Goal: Task Accomplishment & Management: Manage account settings

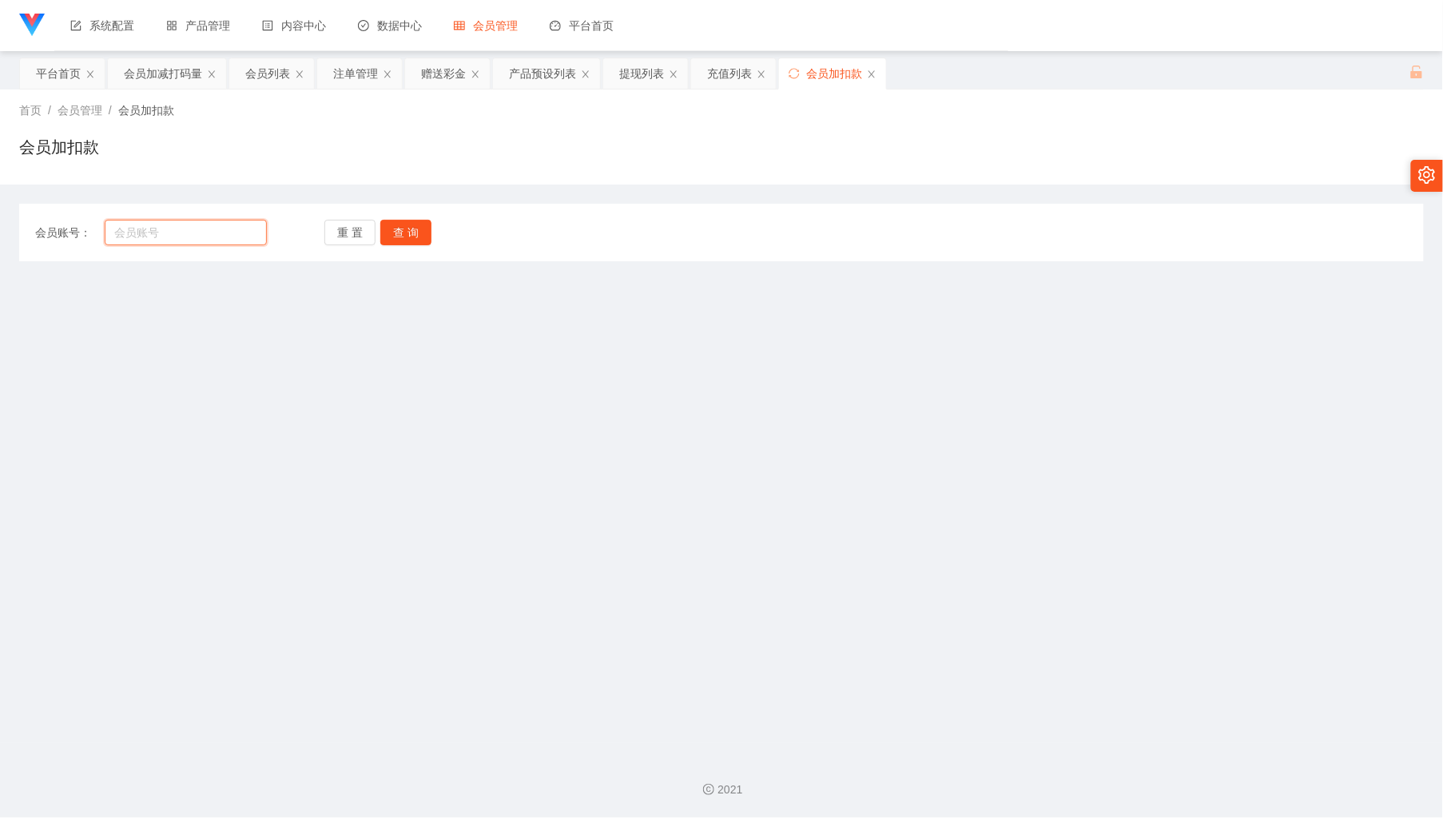
drag, startPoint x: 241, startPoint y: 232, endPoint x: 281, endPoint y: 233, distance: 40.0
click at [241, 232] on input "text" at bounding box center [185, 233] width 161 height 26
paste input "taobao990610"
type input "taobao990610"
click at [391, 237] on button "查 询" at bounding box center [405, 233] width 51 height 26
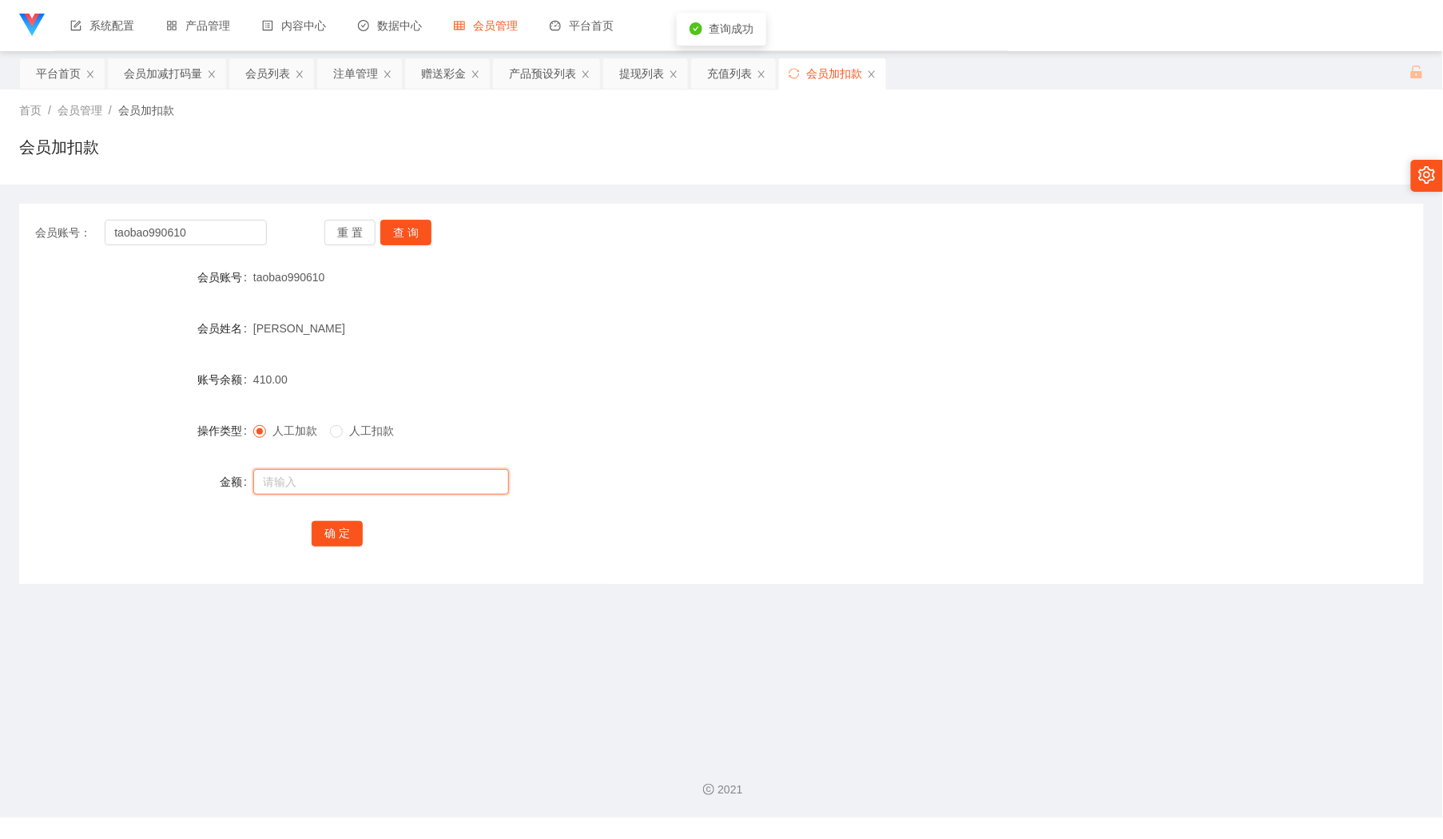
click at [340, 490] on input "text" at bounding box center [381, 482] width 256 height 26
type input "110"
drag, startPoint x: 165, startPoint y: 78, endPoint x: 183, endPoint y: 141, distance: 65.0
click at [165, 78] on div "会员加减打码量" at bounding box center [163, 73] width 78 height 30
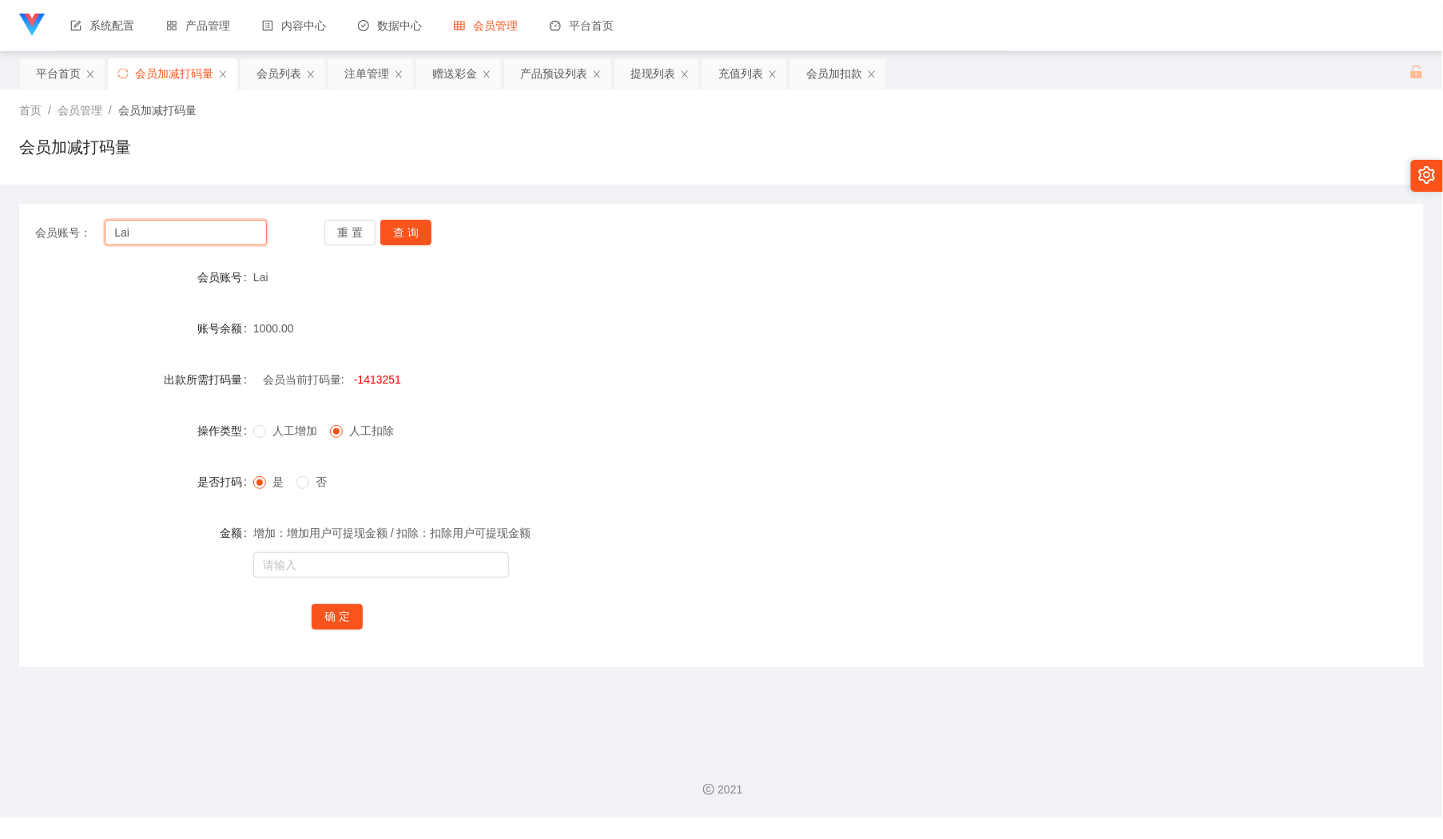
click at [197, 241] on input "Lai" at bounding box center [185, 233] width 161 height 26
paste input "taobao990610"
type input "taobao990610"
click at [416, 235] on button "查 询" at bounding box center [405, 233] width 51 height 26
click at [356, 572] on input "text" at bounding box center [381, 565] width 256 height 26
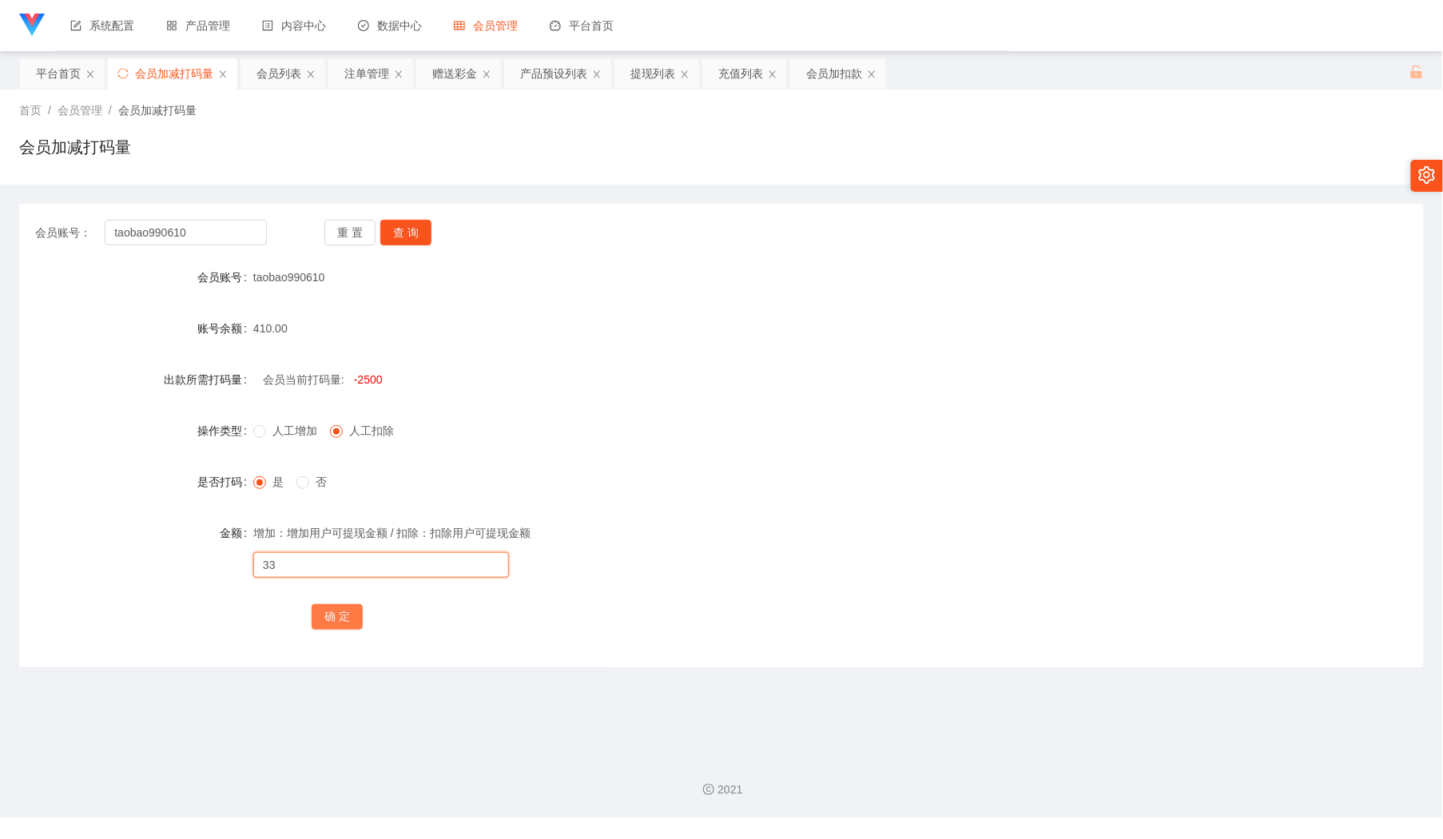
type input "3"
type input "10002500"
click at [358, 618] on button "确 定" at bounding box center [337, 617] width 51 height 26
click at [841, 68] on div "会员加扣款" at bounding box center [834, 73] width 56 height 30
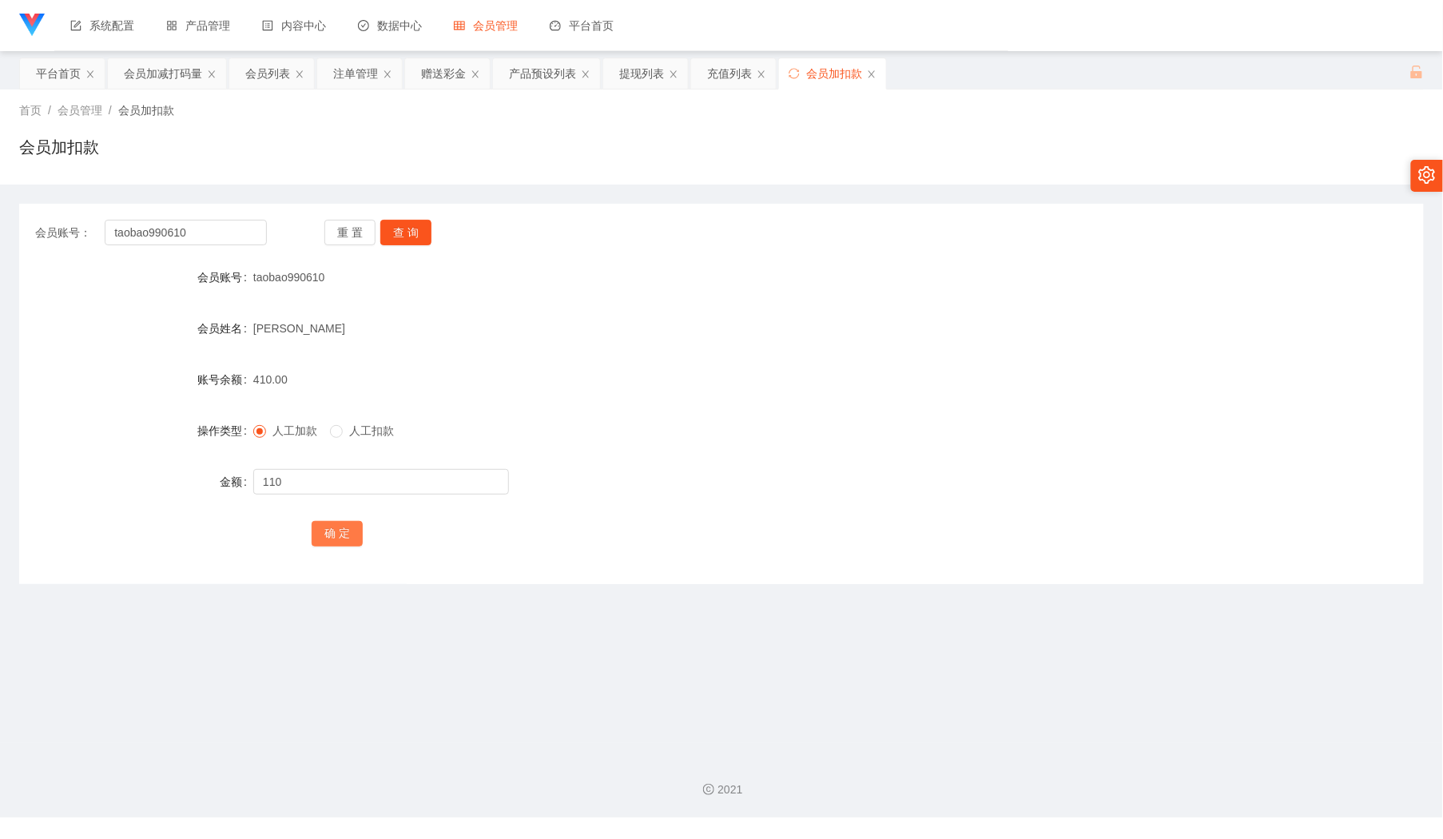
drag, startPoint x: 343, startPoint y: 531, endPoint x: 686, endPoint y: 391, distance: 370.5
click at [343, 531] on button "确 定" at bounding box center [337, 534] width 51 height 26
click at [157, 225] on input "taobao990610" at bounding box center [185, 233] width 161 height 26
paste input "01110933351"
type input "01110933351"
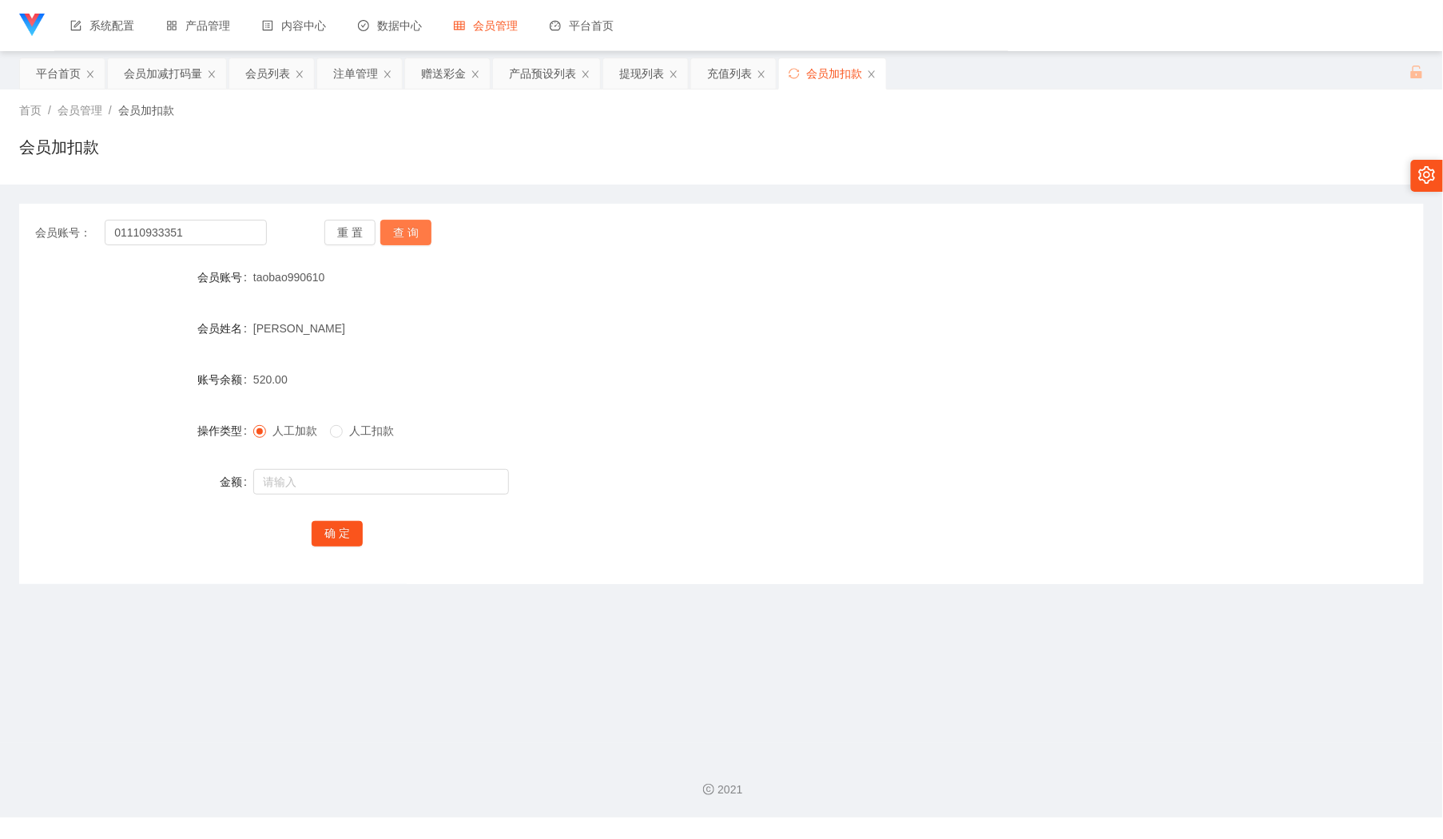
drag, startPoint x: 390, startPoint y: 233, endPoint x: 390, endPoint y: 252, distance: 19.2
click at [391, 233] on button "查 询" at bounding box center [405, 233] width 51 height 26
click at [330, 480] on input "text" at bounding box center [381, 482] width 256 height 26
type input "400"
click at [343, 524] on button "确 定" at bounding box center [337, 534] width 51 height 26
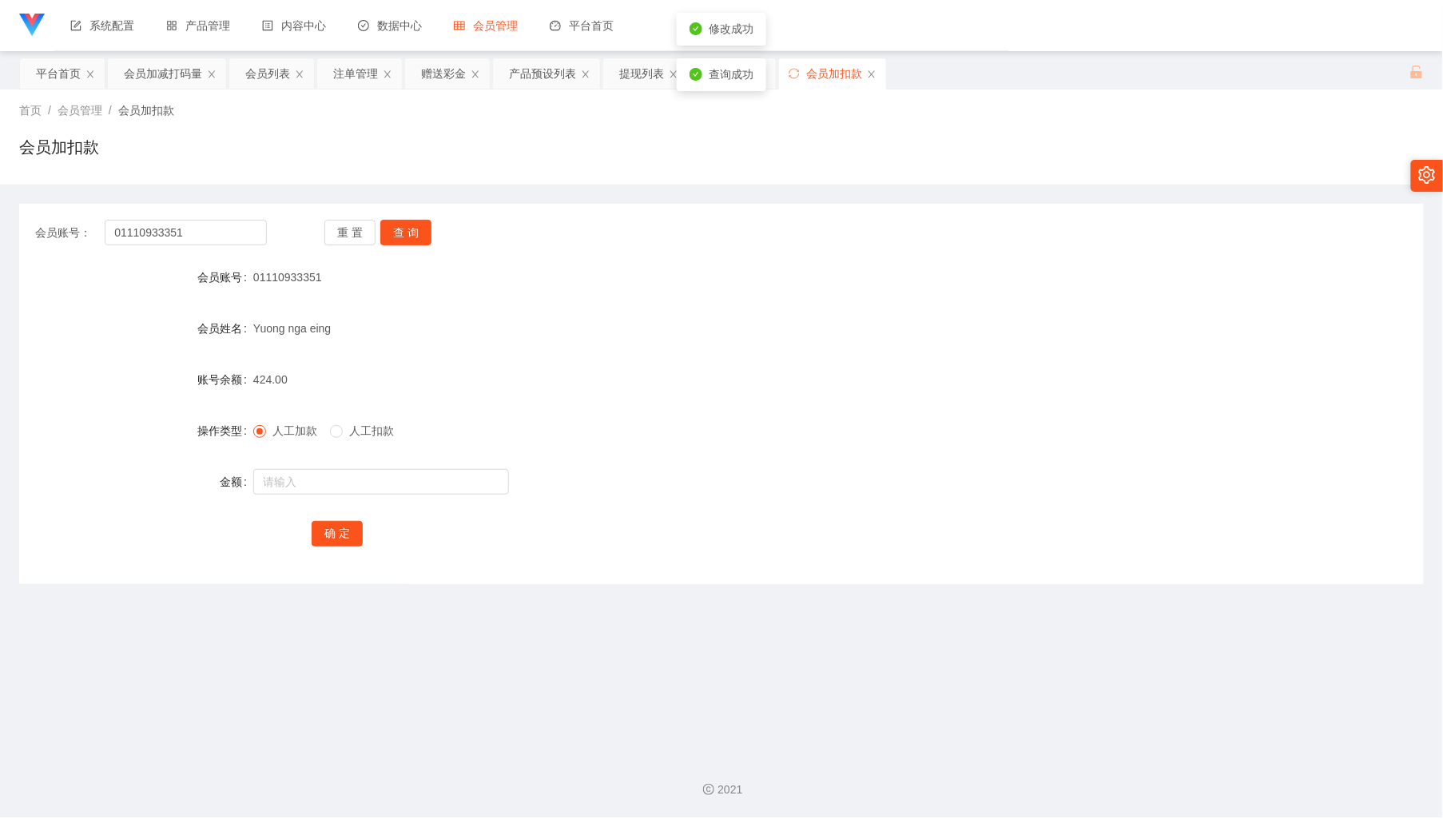
drag, startPoint x: 387, startPoint y: 426, endPoint x: 353, endPoint y: 464, distance: 51.0
click at [385, 426] on span "人工扣款" at bounding box center [372, 430] width 58 height 13
click at [344, 483] on input "text" at bounding box center [381, 482] width 256 height 26
type input "100"
drag, startPoint x: 330, startPoint y: 544, endPoint x: 334, endPoint y: 534, distance: 11.1
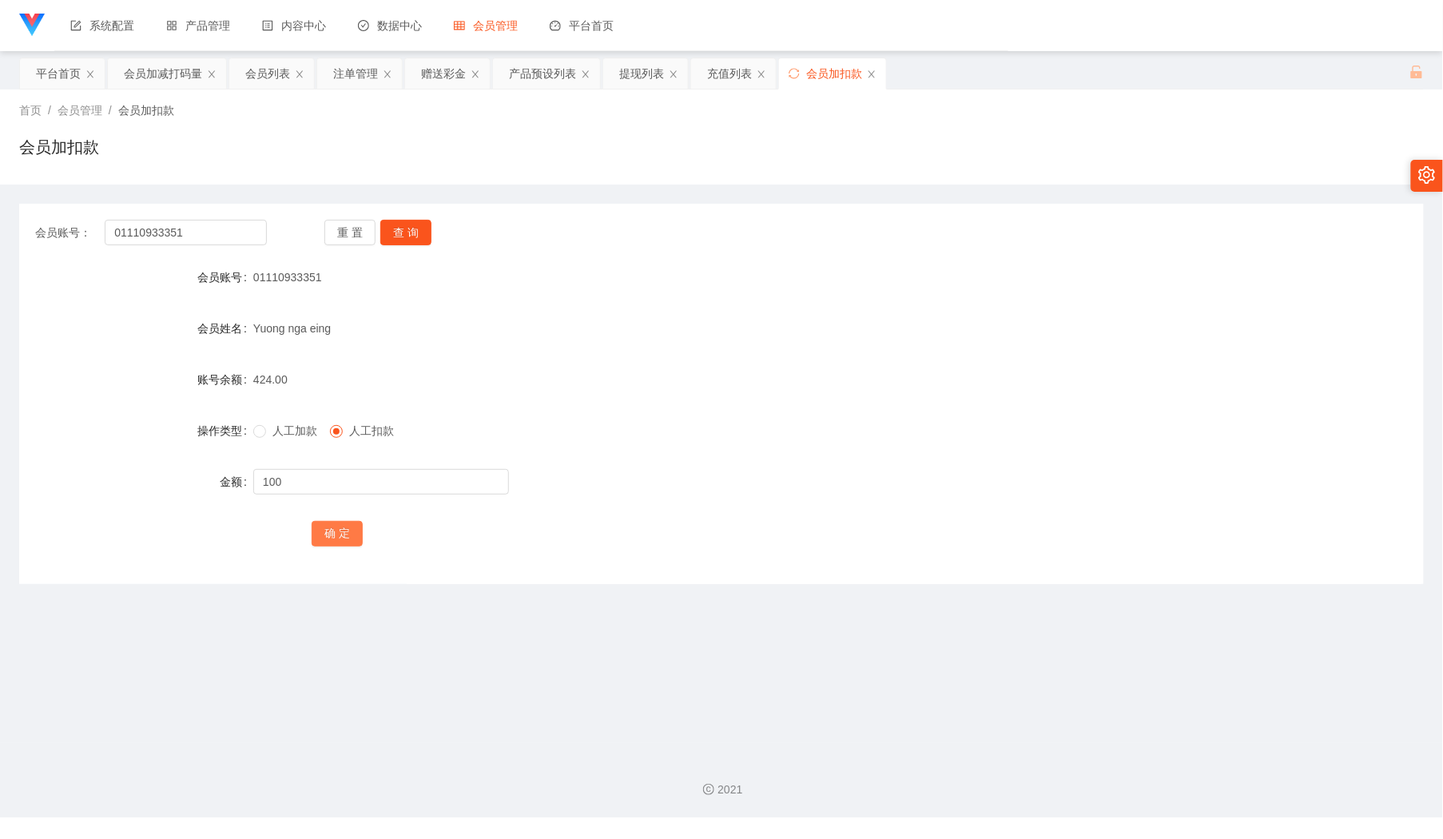
click at [329, 544] on button "确 定" at bounding box center [337, 534] width 51 height 26
drag, startPoint x: 171, startPoint y: 70, endPoint x: 139, endPoint y: 106, distance: 48.1
click at [168, 72] on div "会员加减打码量" at bounding box center [163, 73] width 78 height 30
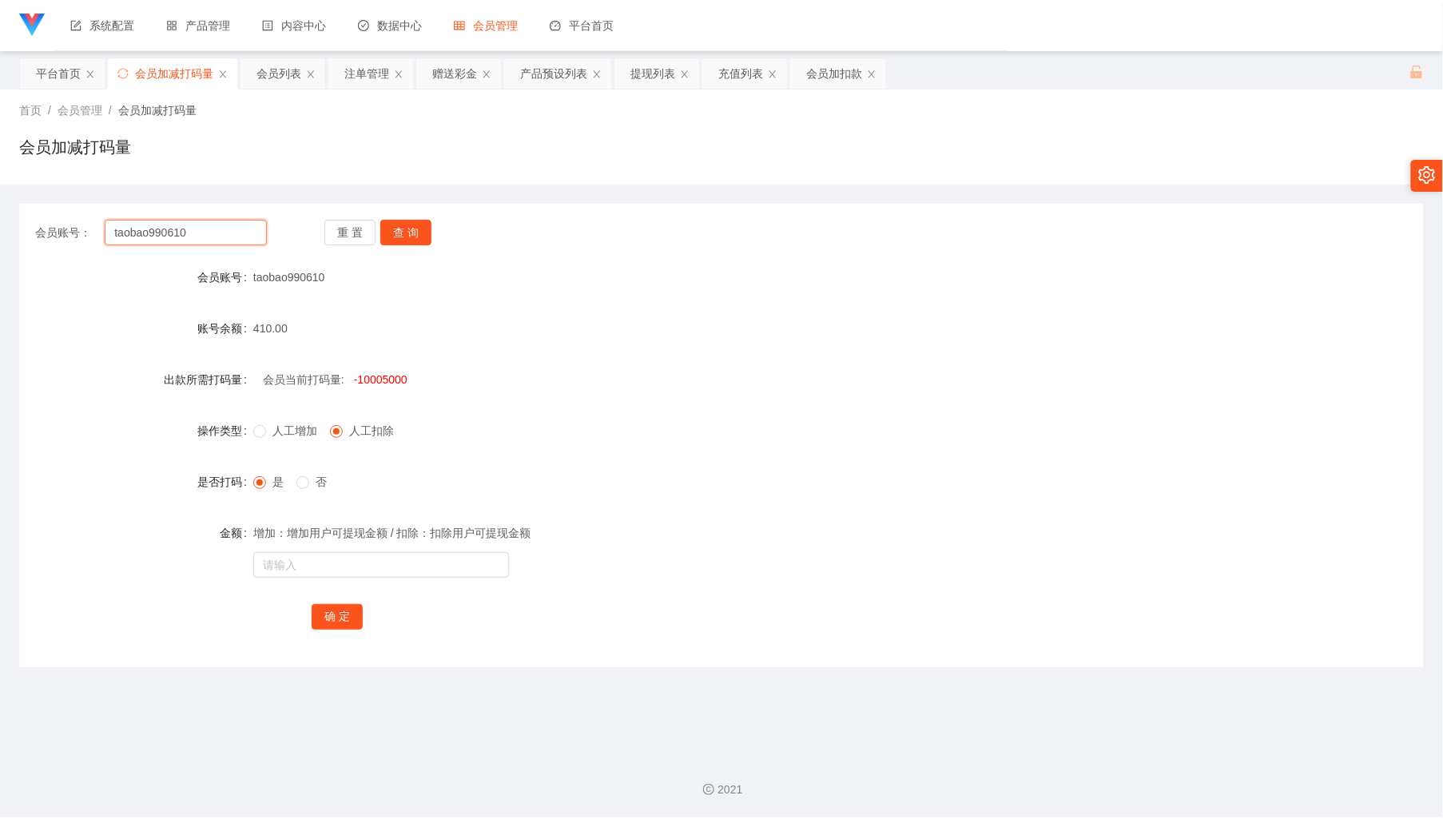
click at [213, 231] on input "taobao990610" at bounding box center [185, 233] width 161 height 26
paste input "01110933351"
type input "01110933351"
click at [430, 232] on div "重 置 查 询" at bounding box center [440, 233] width 232 height 26
click at [417, 234] on button "查 询" at bounding box center [405, 233] width 51 height 26
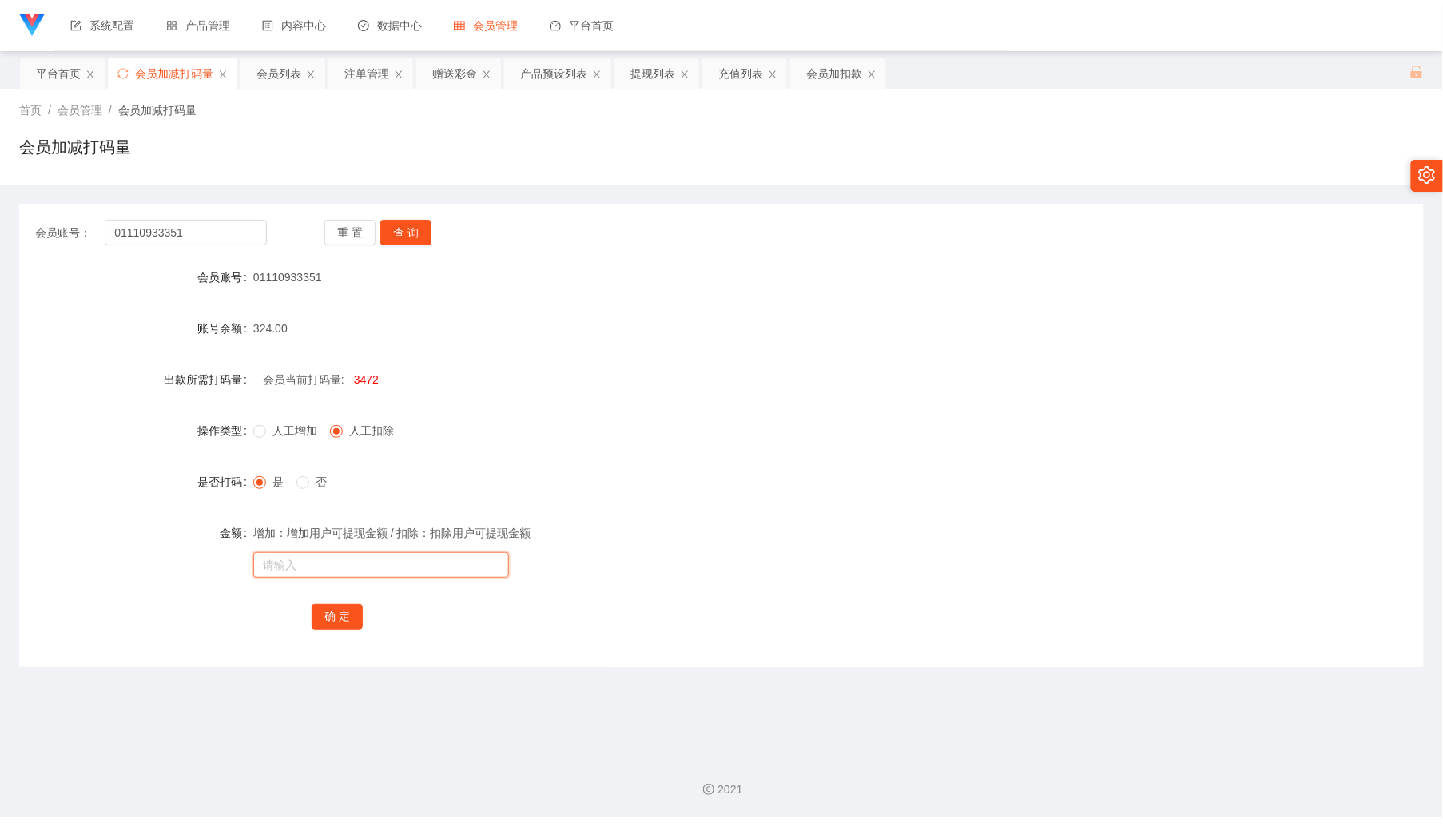
click at [368, 561] on input "text" at bounding box center [381, 565] width 256 height 26
type input "3"
type input "100003472"
drag, startPoint x: 324, startPoint y: 602, endPoint x: 339, endPoint y: 618, distance: 21.5
click at [328, 606] on div "确 定" at bounding box center [722, 616] width 820 height 32
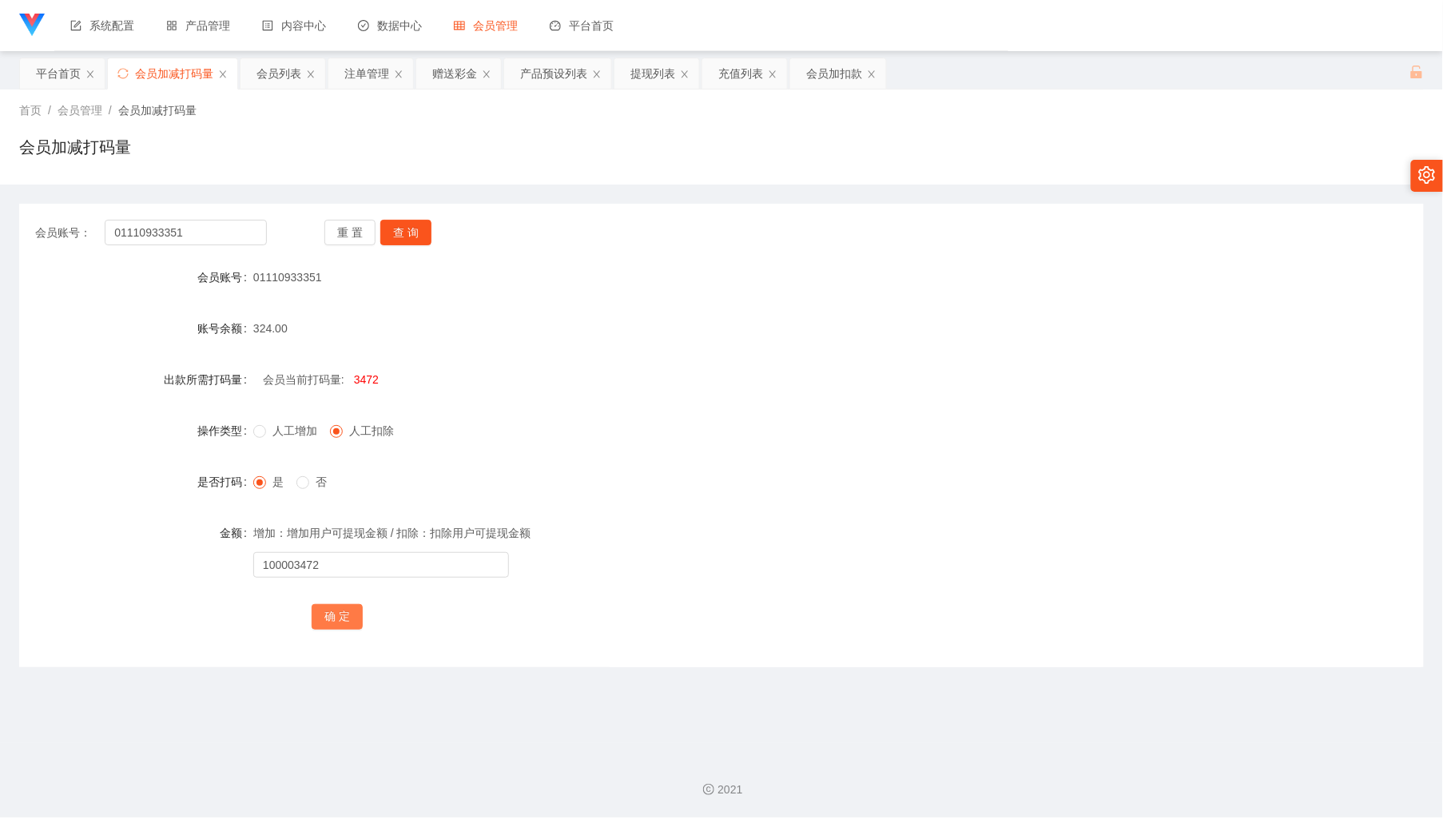
click at [344, 620] on button "确 定" at bounding box center [337, 617] width 51 height 26
click at [241, 227] on input "01110933351" at bounding box center [185, 233] width 161 height 26
click at [420, 234] on button "查 询" at bounding box center [405, 233] width 51 height 26
drag, startPoint x: 410, startPoint y: 215, endPoint x: 412, endPoint y: 232, distance: 17.0
click at [410, 216] on div "会员账号： 01110933351 重 置 查 询 会员账号 01110933351 账号余额 324.00 出款所需打码量 会员当前打码量: -100000…" at bounding box center [721, 435] width 1405 height 463
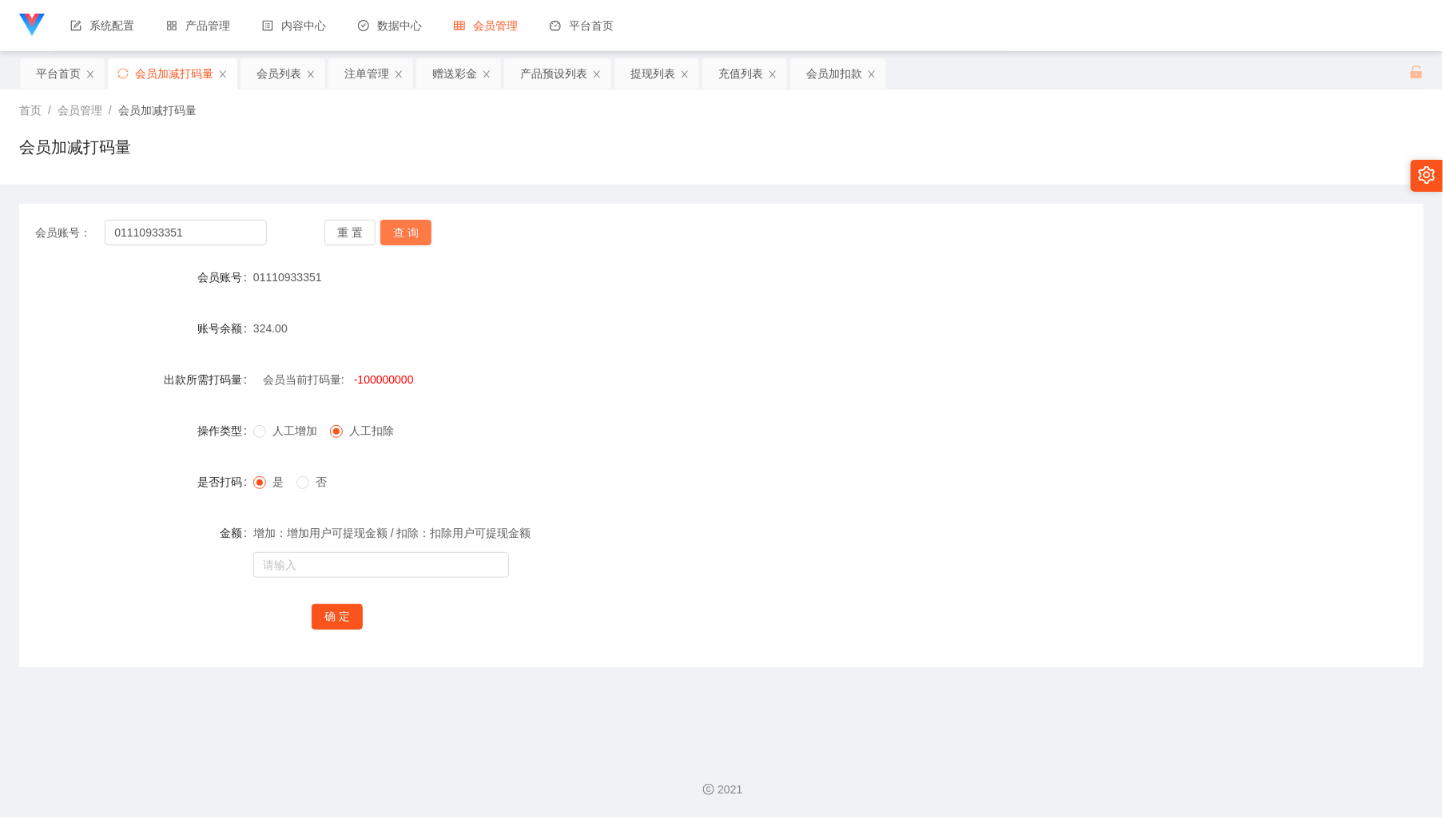
click at [413, 232] on button "查 询" at bounding box center [405, 233] width 51 height 26
drag, startPoint x: 414, startPoint y: 232, endPoint x: 375, endPoint y: 189, distance: 57.7
click at [412, 225] on div "重 置 查 询" at bounding box center [440, 233] width 232 height 26
click at [286, 84] on div "会员列表" at bounding box center [278, 73] width 45 height 30
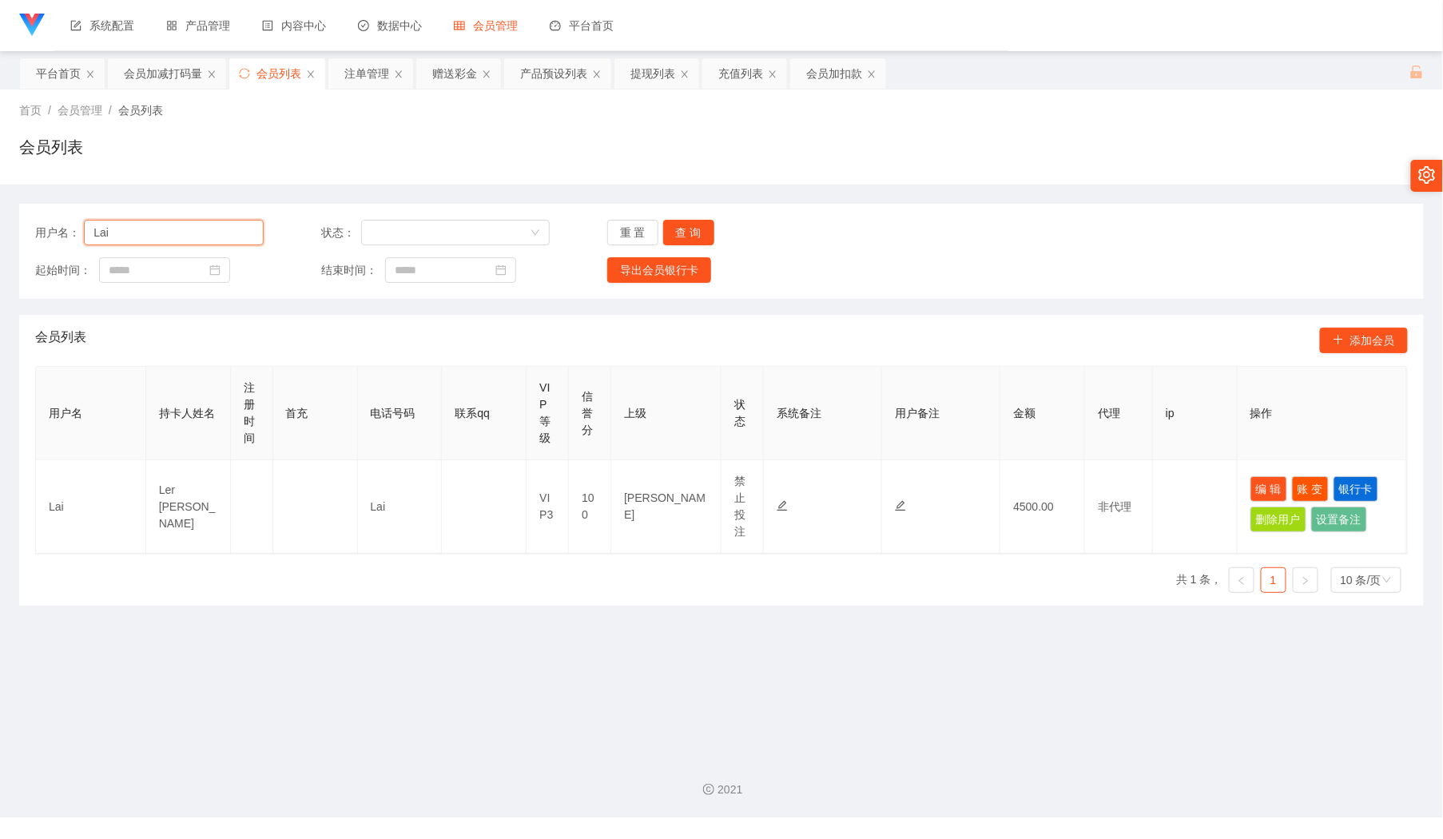
click at [225, 229] on input "Lai" at bounding box center [174, 233] width 180 height 26
paste input "01110933351"
type input "01110933351"
click at [689, 231] on button "查 询" at bounding box center [688, 233] width 51 height 26
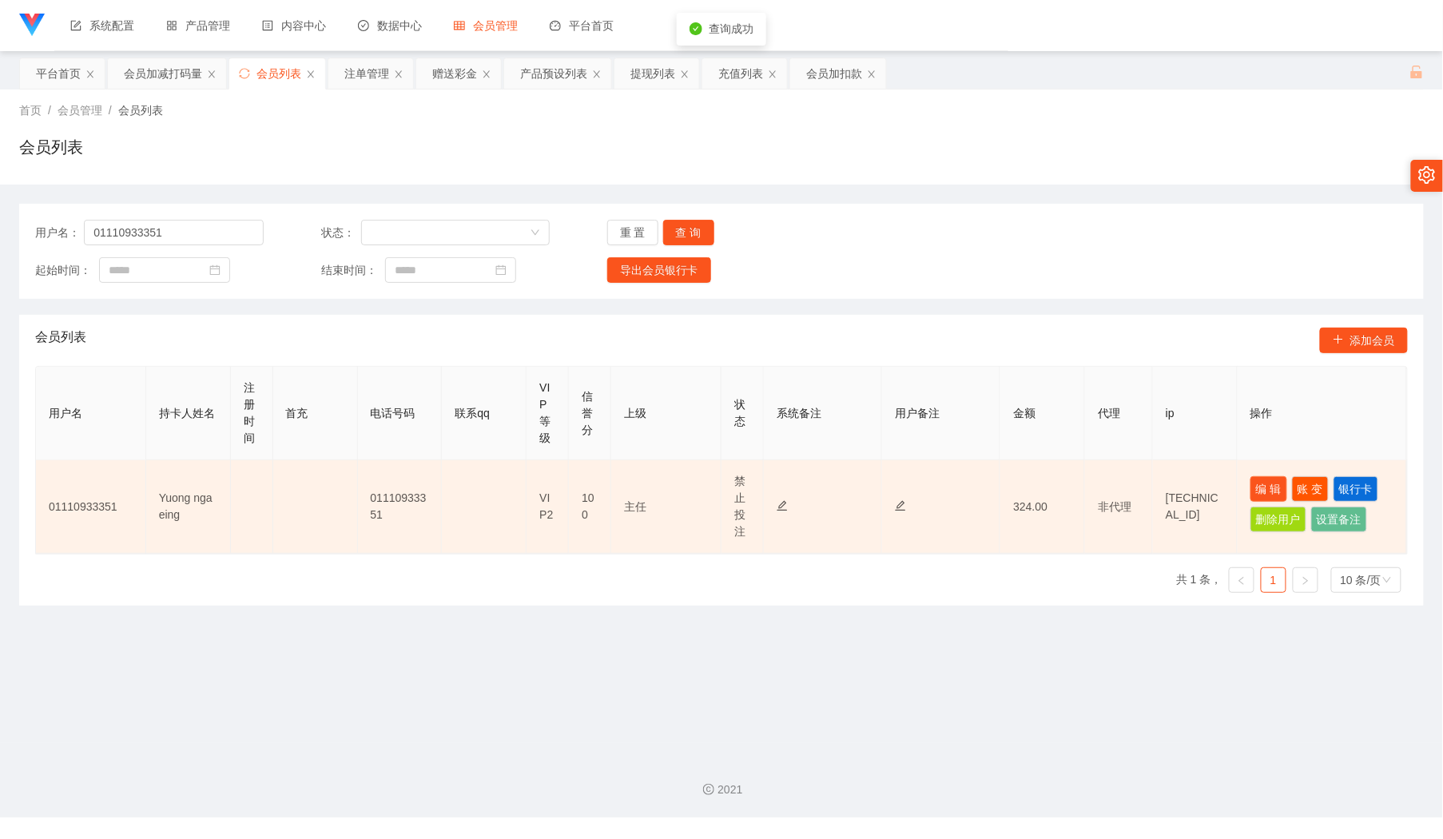
click at [1251, 490] on button "编 辑" at bounding box center [1269, 489] width 37 height 26
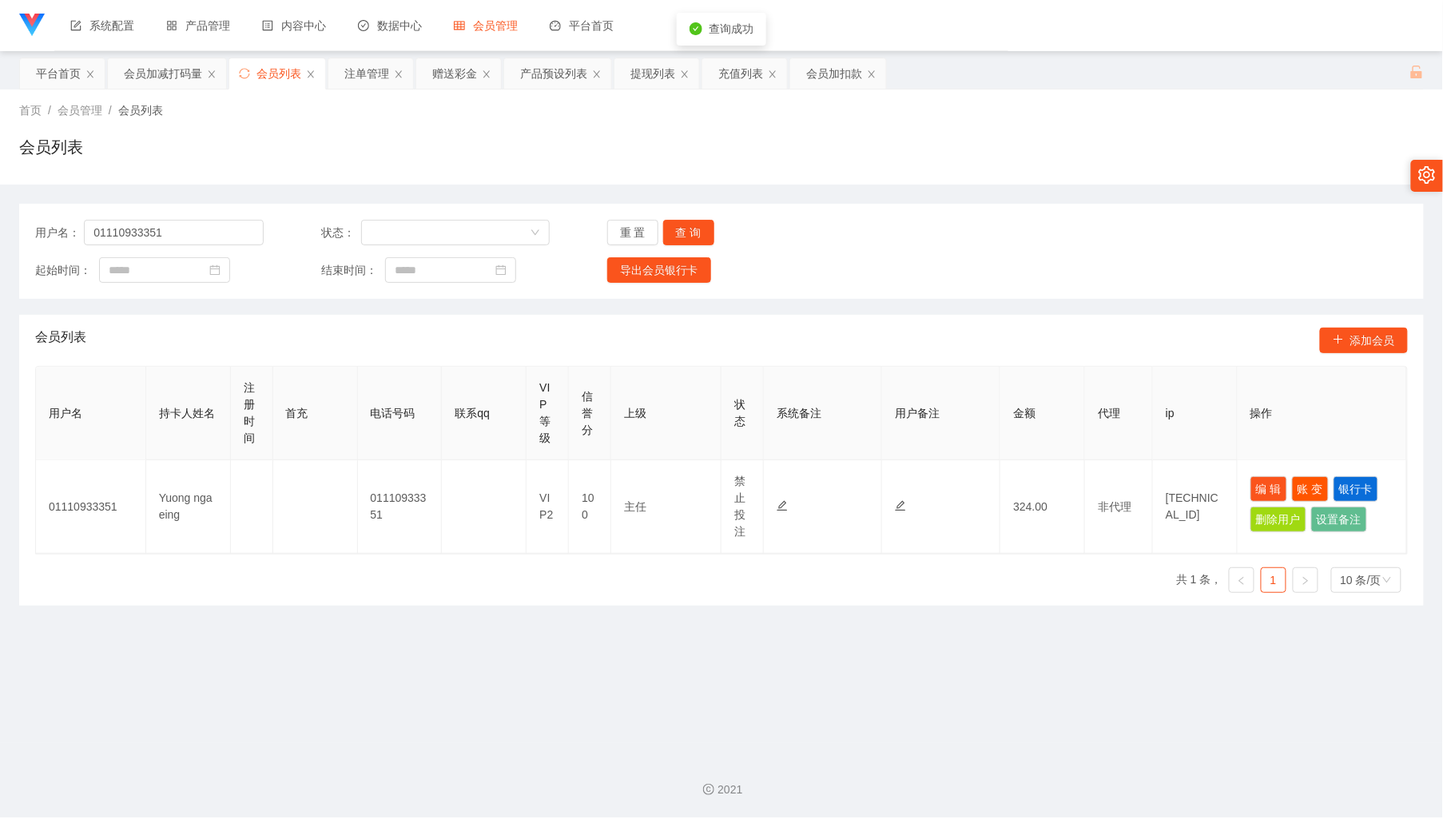
type input "01110933351"
type input "Yuong nga eing"
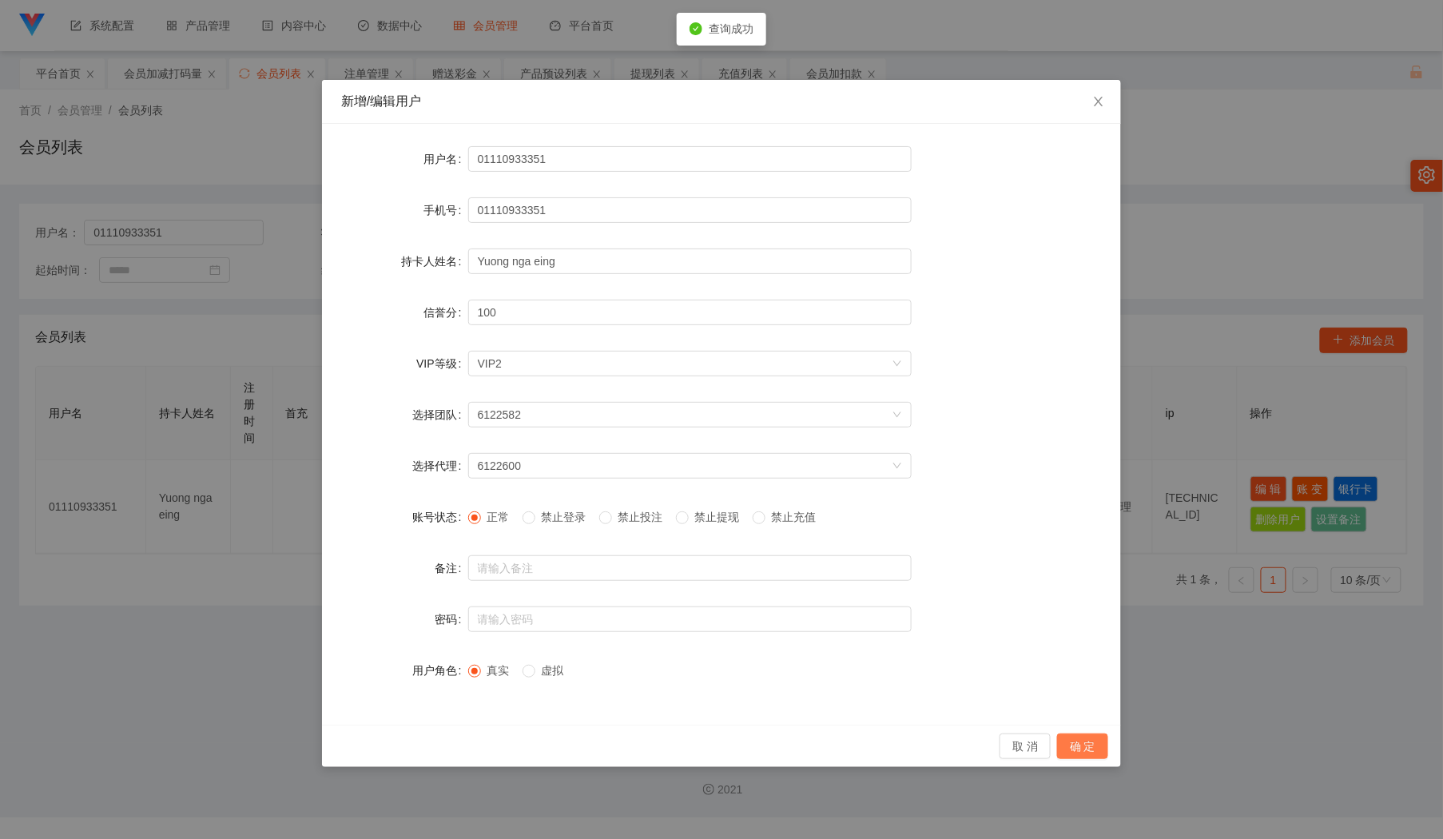
click at [1076, 745] on button "确 定" at bounding box center [1082, 747] width 51 height 26
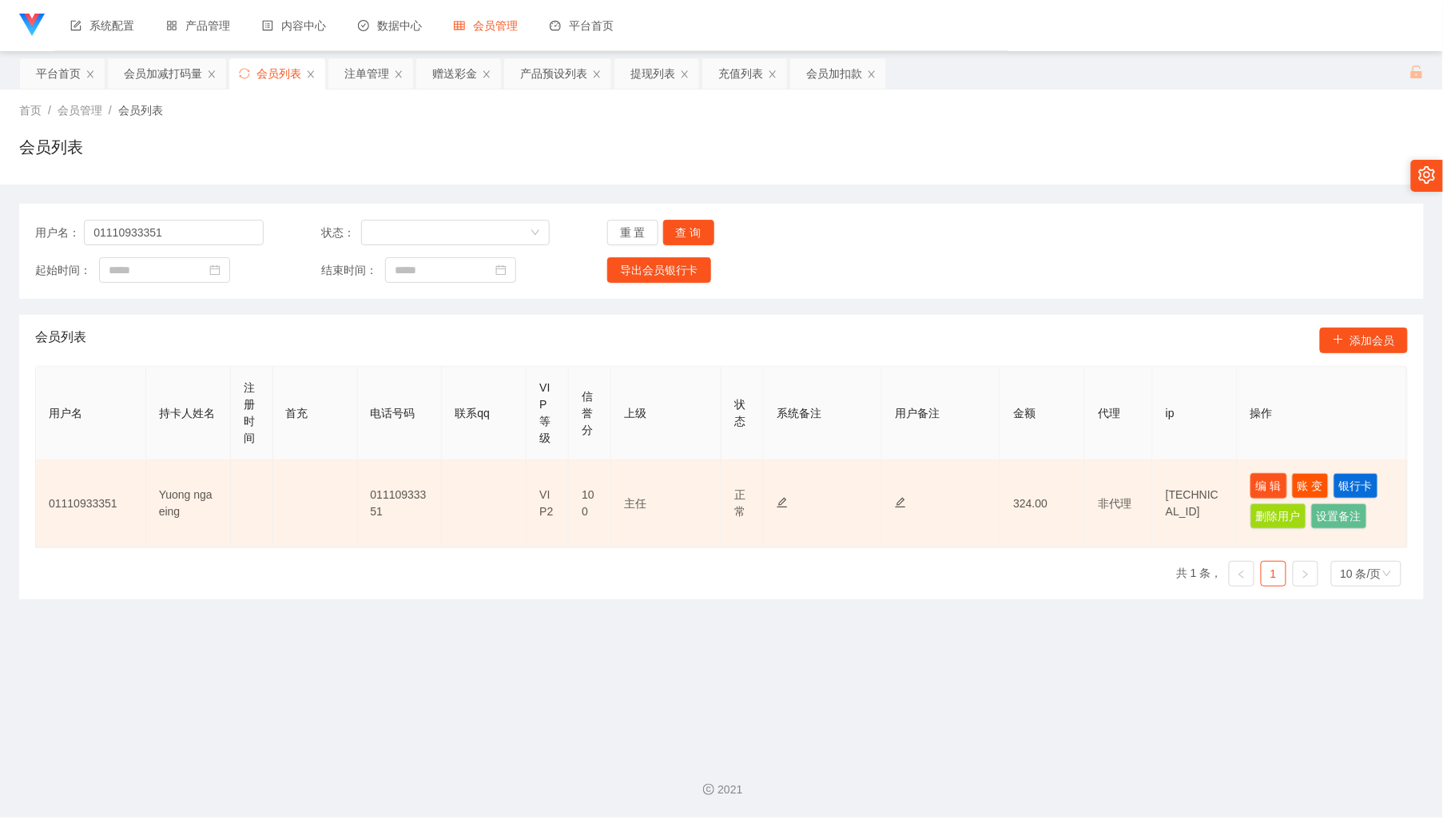
click at [1266, 483] on button "编 辑" at bounding box center [1269, 486] width 37 height 26
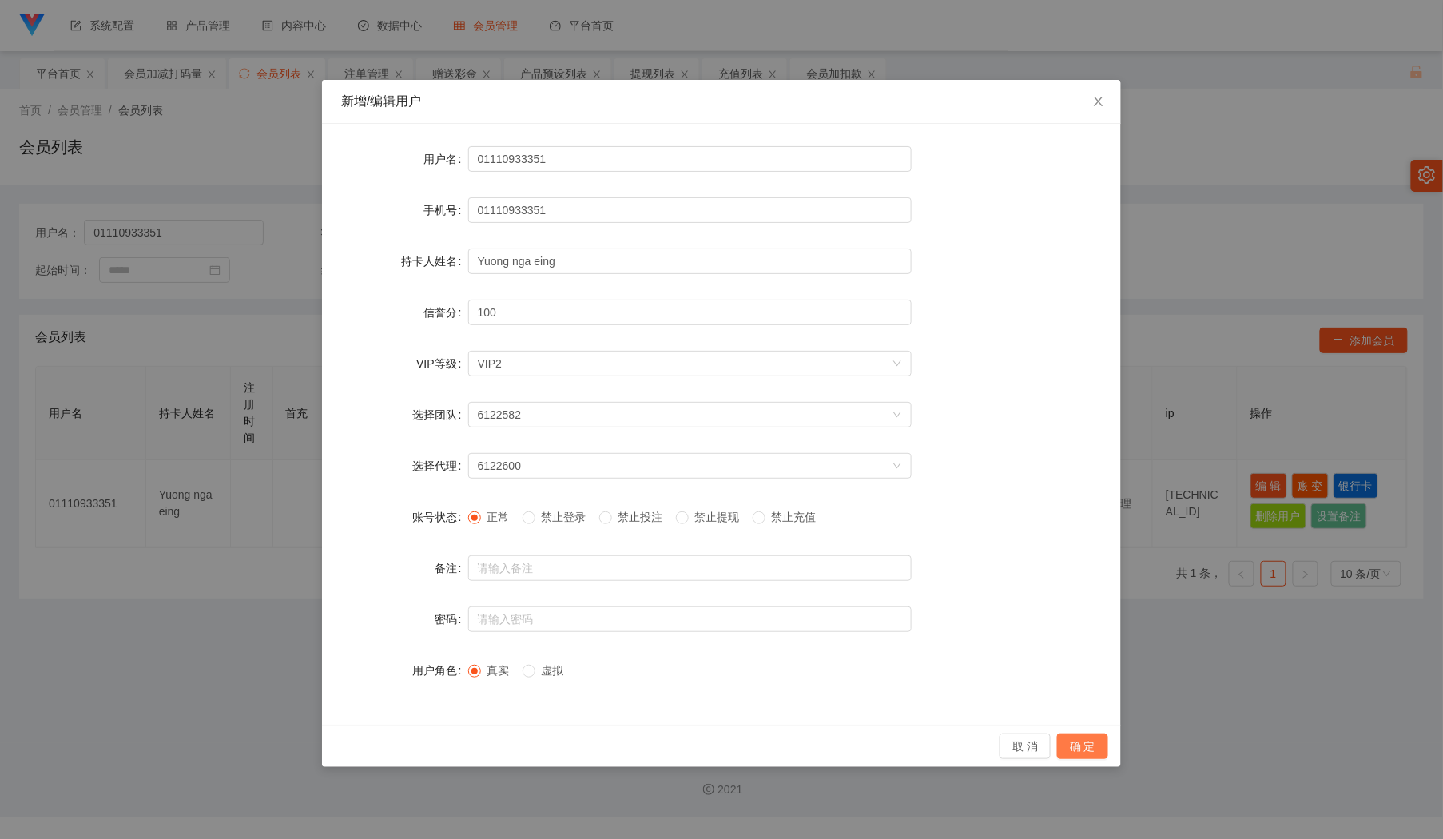
click at [1079, 742] on button "确 定" at bounding box center [1082, 747] width 51 height 26
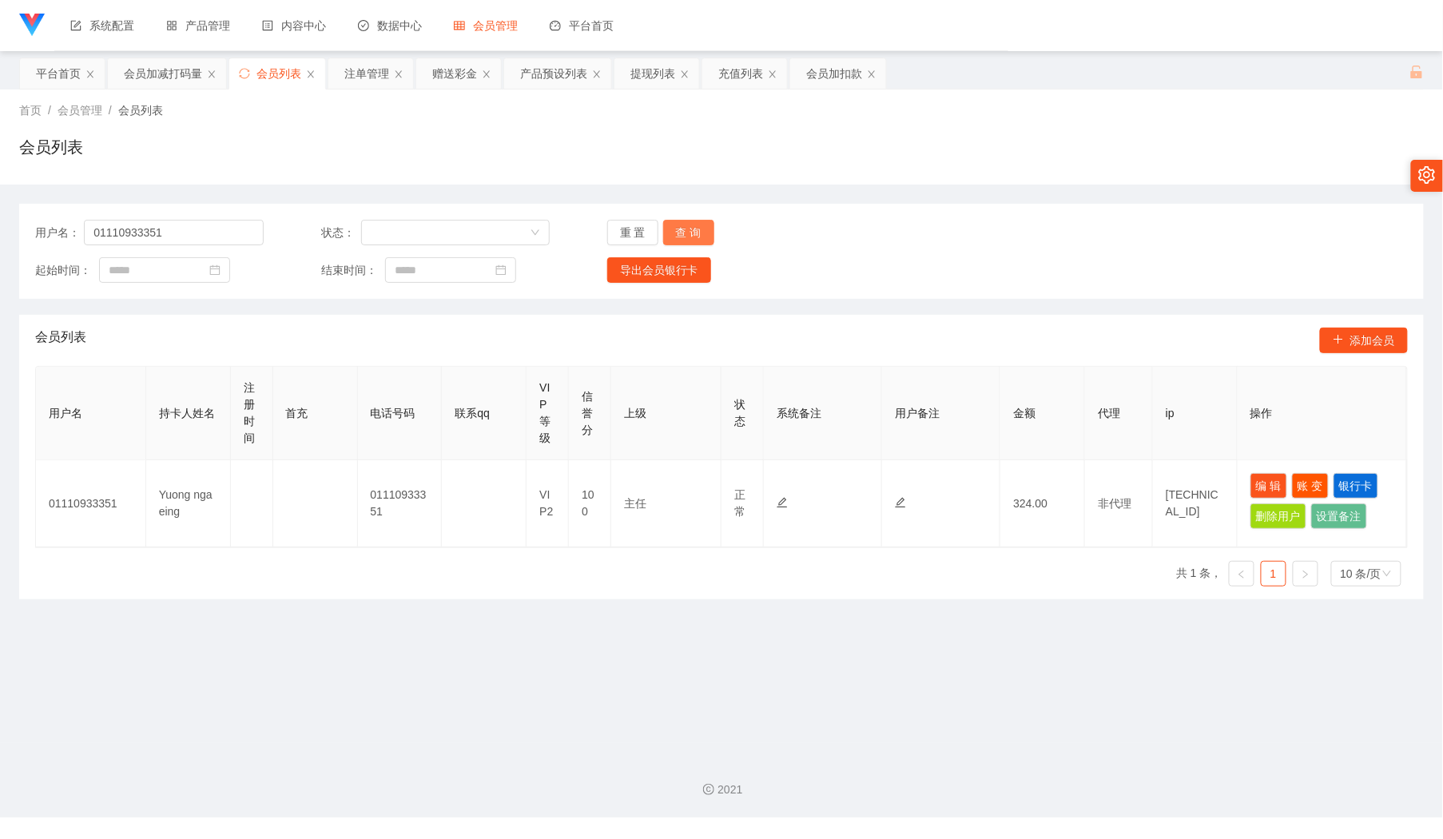
click at [686, 234] on button "查 询" at bounding box center [688, 233] width 51 height 26
click at [157, 69] on div "会员加减打码量" at bounding box center [163, 73] width 78 height 30
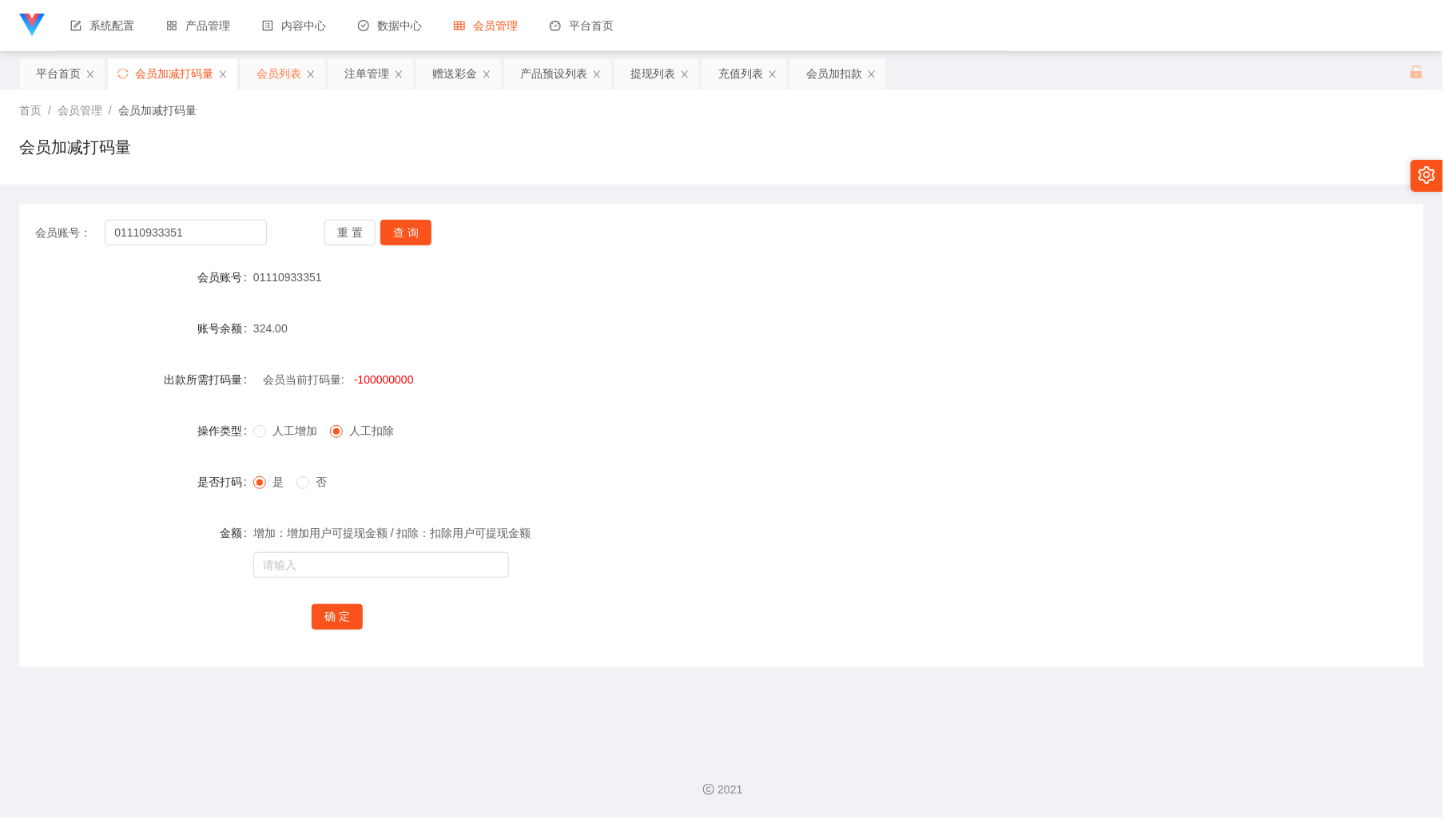
click at [272, 78] on div "会员列表" at bounding box center [278, 73] width 45 height 30
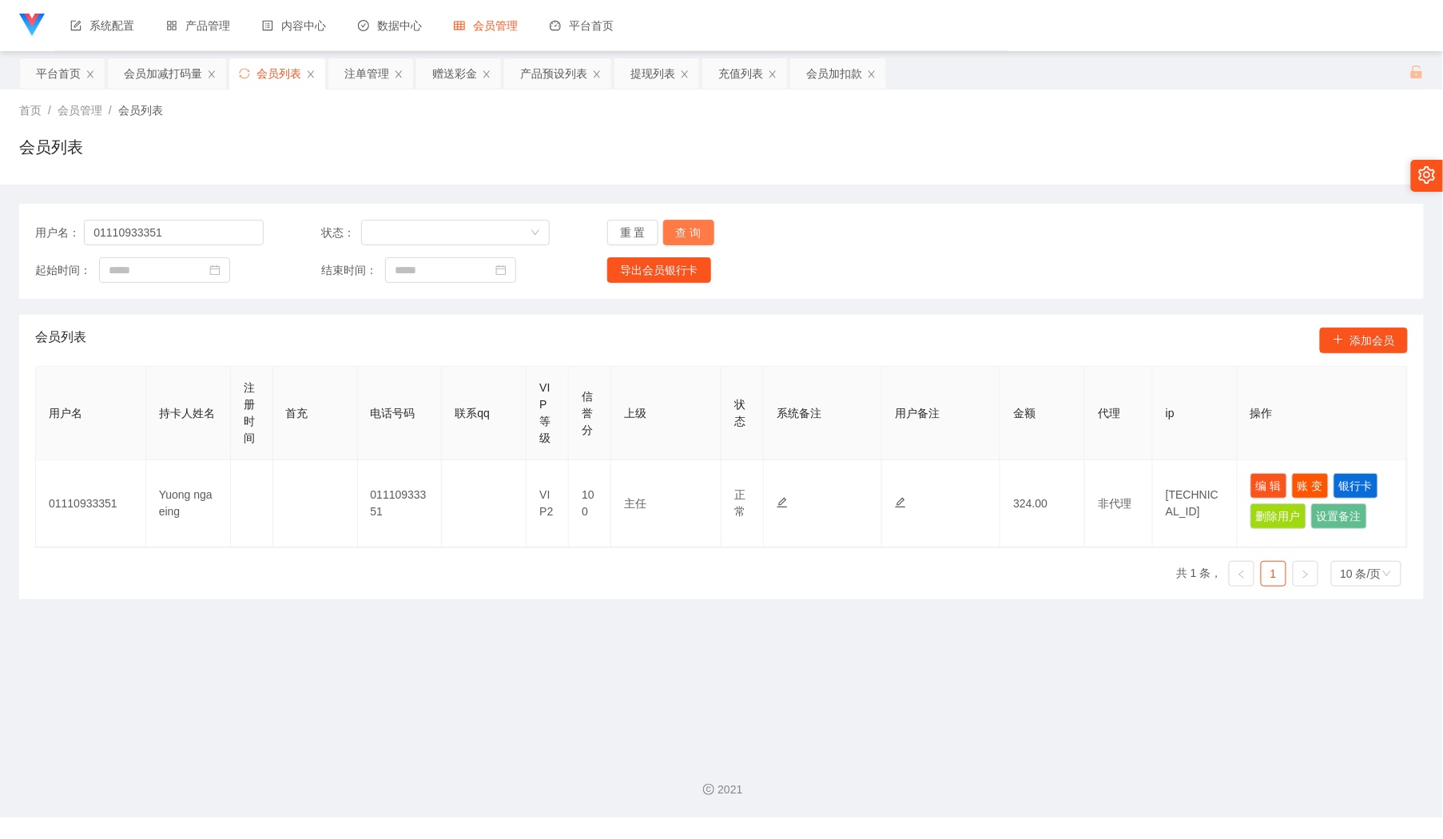
click at [692, 220] on button "查 询" at bounding box center [688, 233] width 51 height 26
click at [692, 227] on button "查 询" at bounding box center [688, 233] width 51 height 26
click at [702, 224] on button "查 询" at bounding box center [688, 233] width 51 height 26
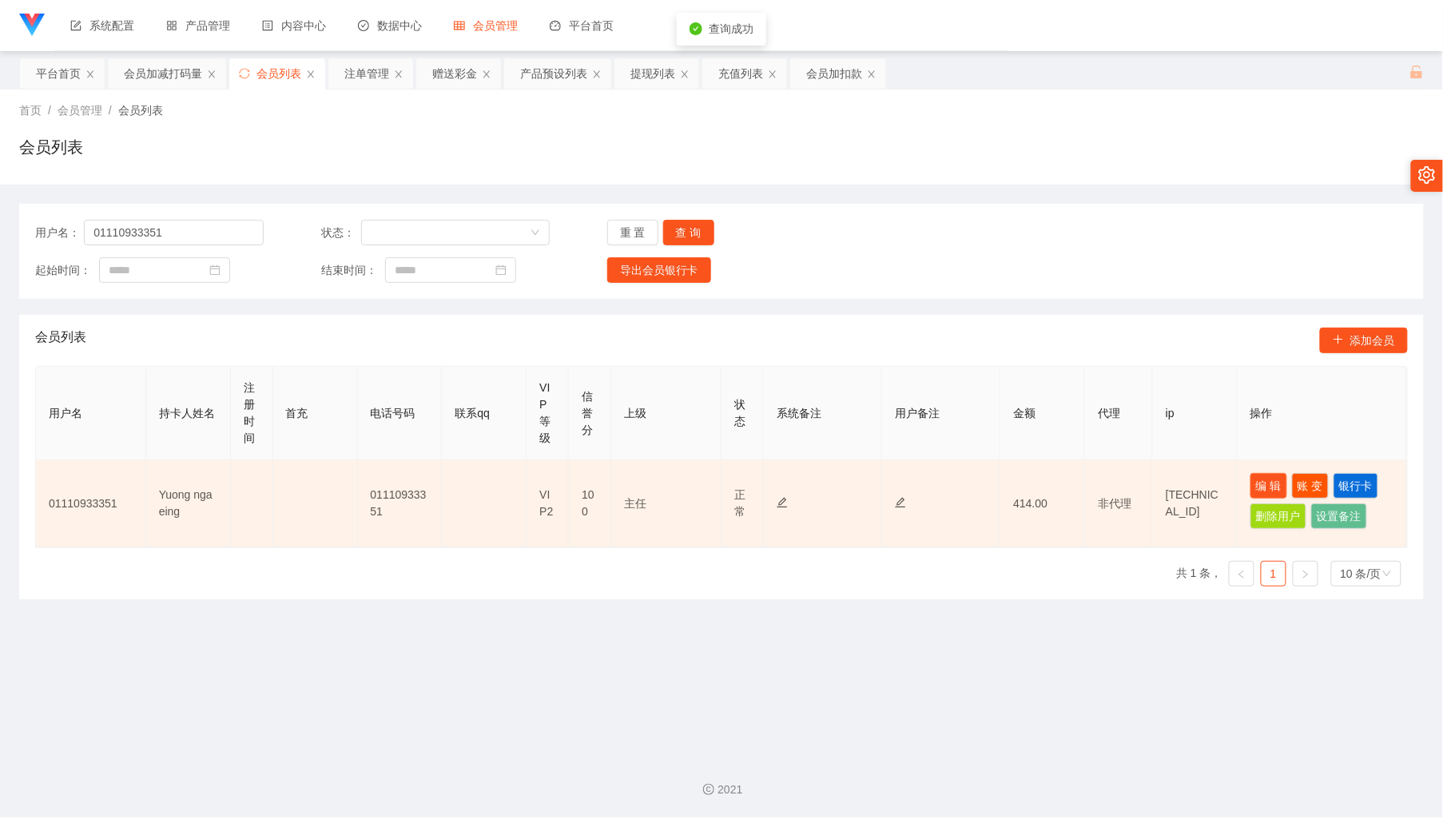
click at [1251, 489] on button "编 辑" at bounding box center [1269, 486] width 37 height 26
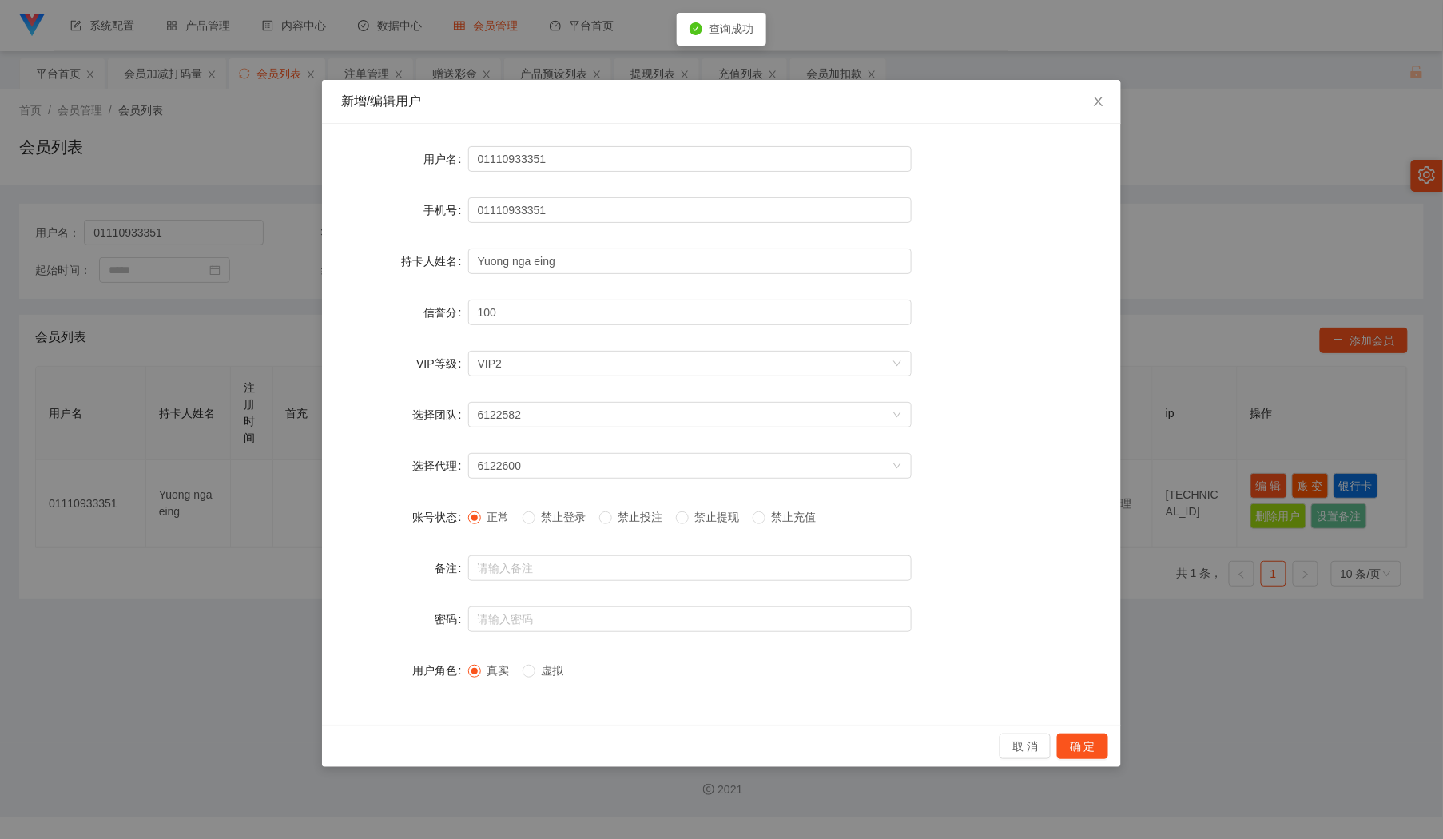
click at [642, 523] on span "禁止投注" at bounding box center [641, 517] width 58 height 13
drag, startPoint x: 1082, startPoint y: 758, endPoint x: 1072, endPoint y: 730, distance: 30.6
click at [1082, 757] on button "确 定" at bounding box center [1082, 747] width 51 height 26
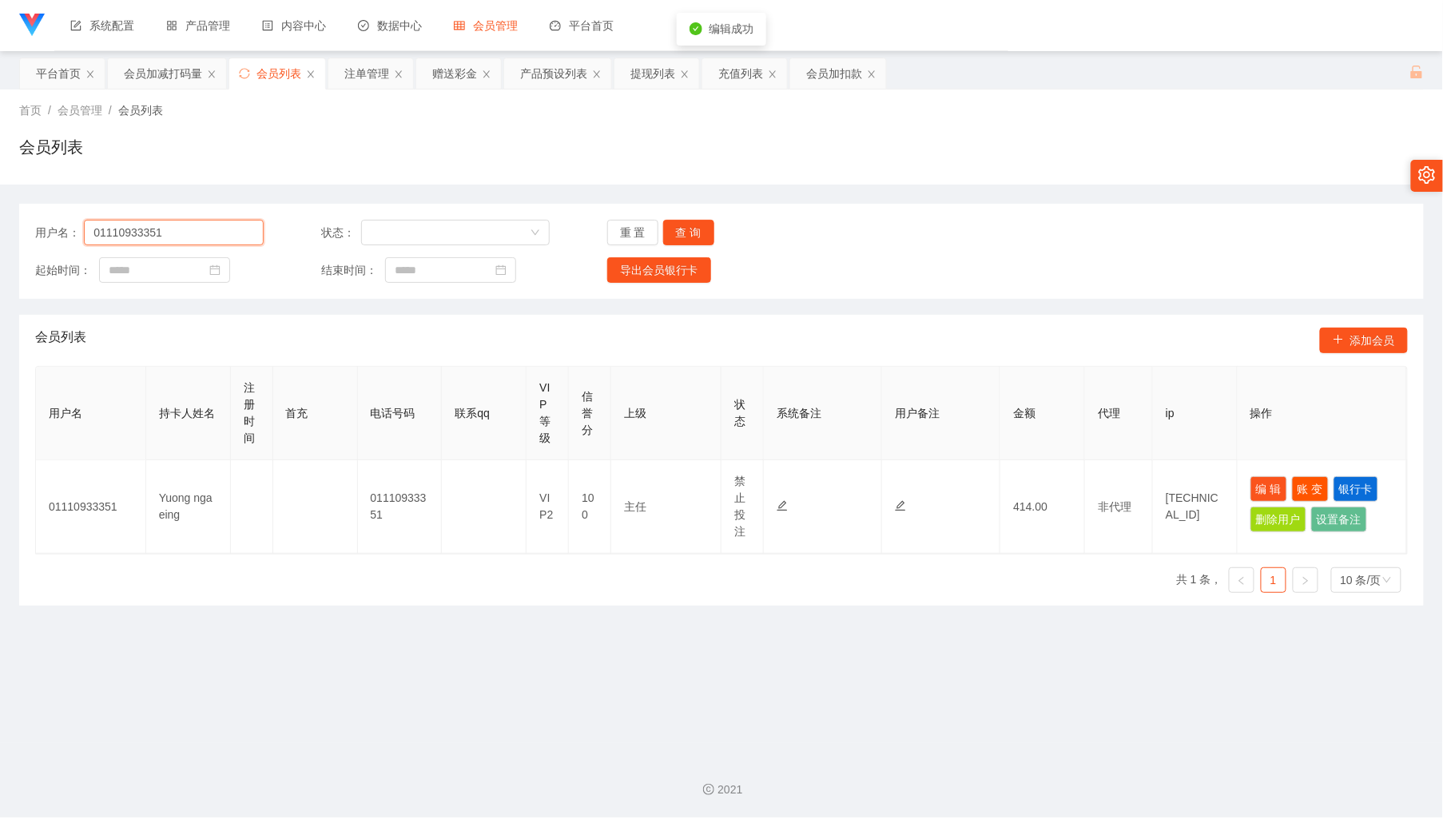
click at [227, 238] on input "01110933351" at bounding box center [174, 233] width 180 height 26
click at [356, 83] on div "注单管理" at bounding box center [366, 73] width 45 height 30
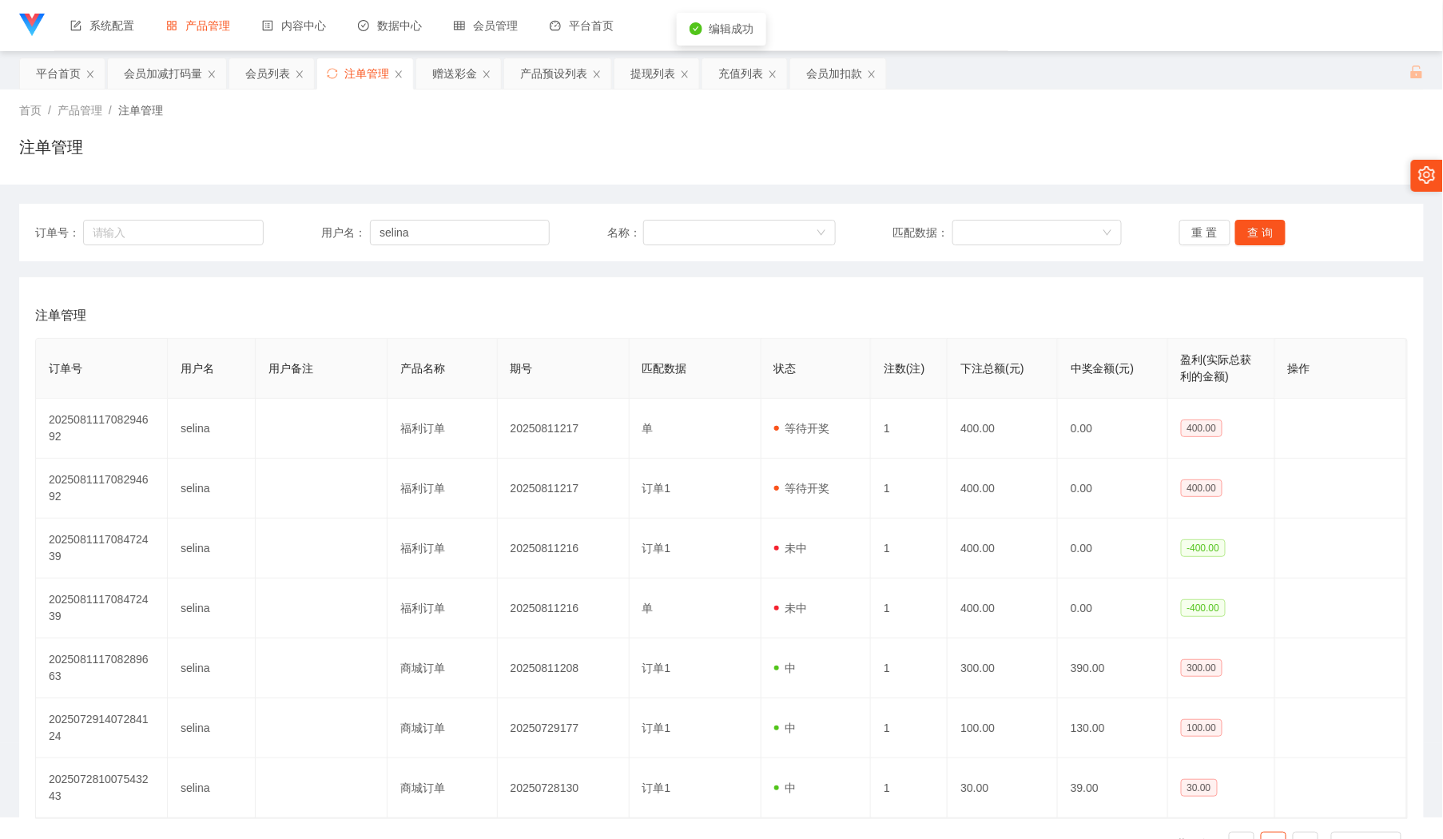
drag, startPoint x: 270, startPoint y: 234, endPoint x: 282, endPoint y: 225, distance: 14.9
click at [270, 232] on div "订单号： 用户名： selina 名称： 匹配数据： 重 置 查 询" at bounding box center [721, 233] width 1373 height 26
click at [451, 228] on input "selina" at bounding box center [460, 233] width 180 height 26
paste input "01110933351"
type input "01110933351"
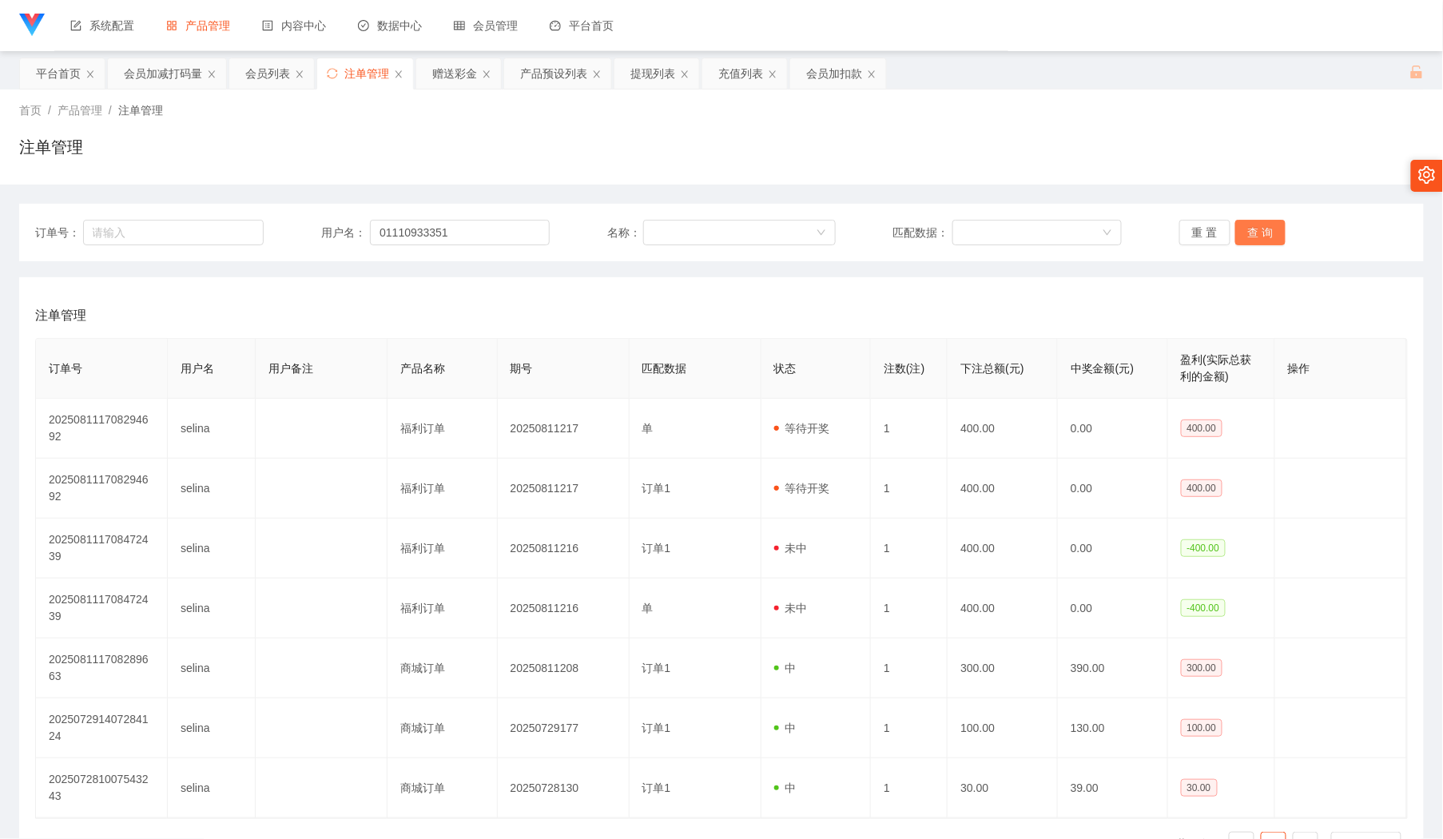
click at [1255, 235] on button "查 询" at bounding box center [1260, 233] width 51 height 26
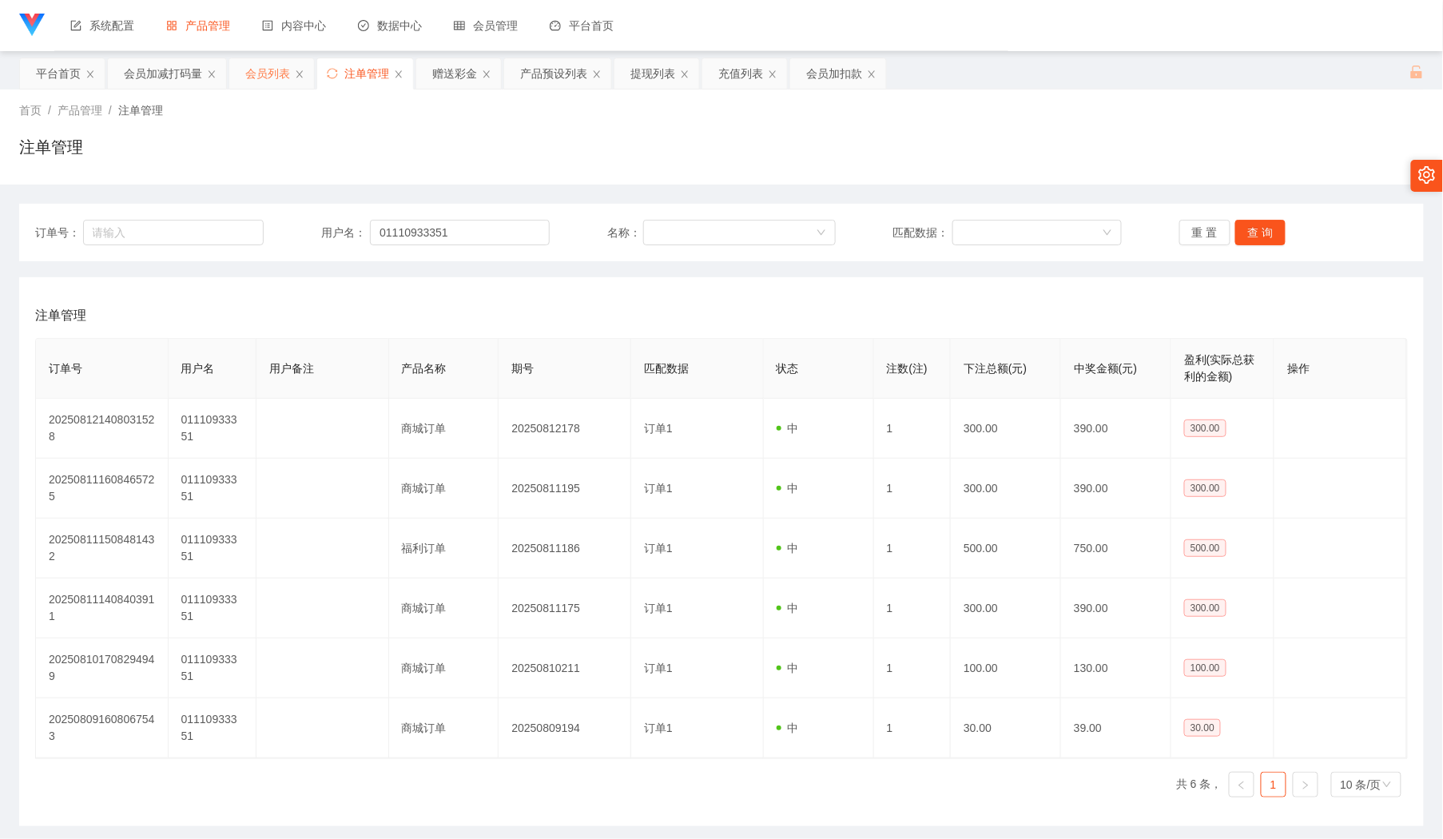
click at [270, 78] on div "会员列表" at bounding box center [267, 73] width 45 height 30
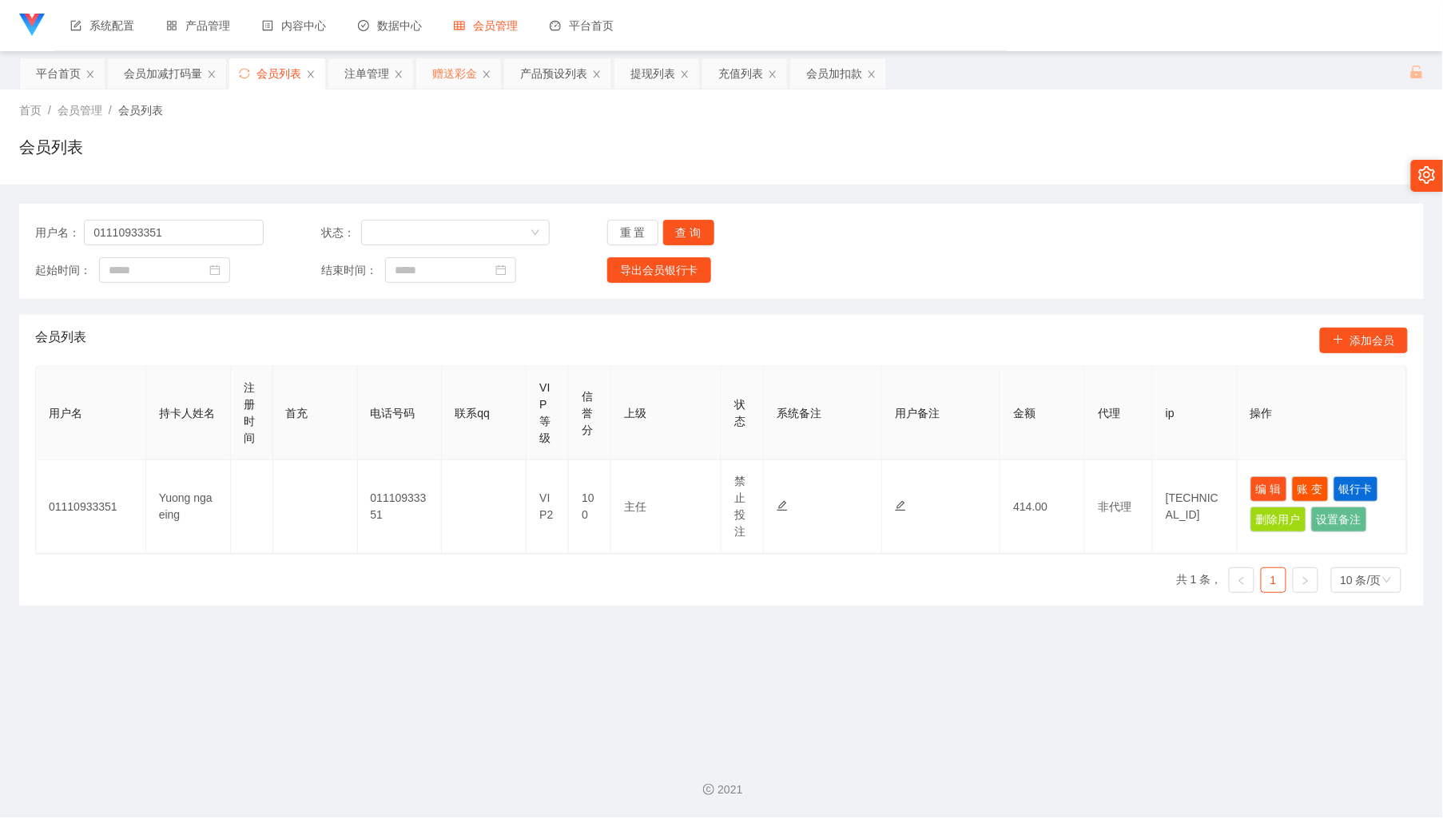
click at [439, 72] on div "赠送彩金" at bounding box center [454, 73] width 45 height 30
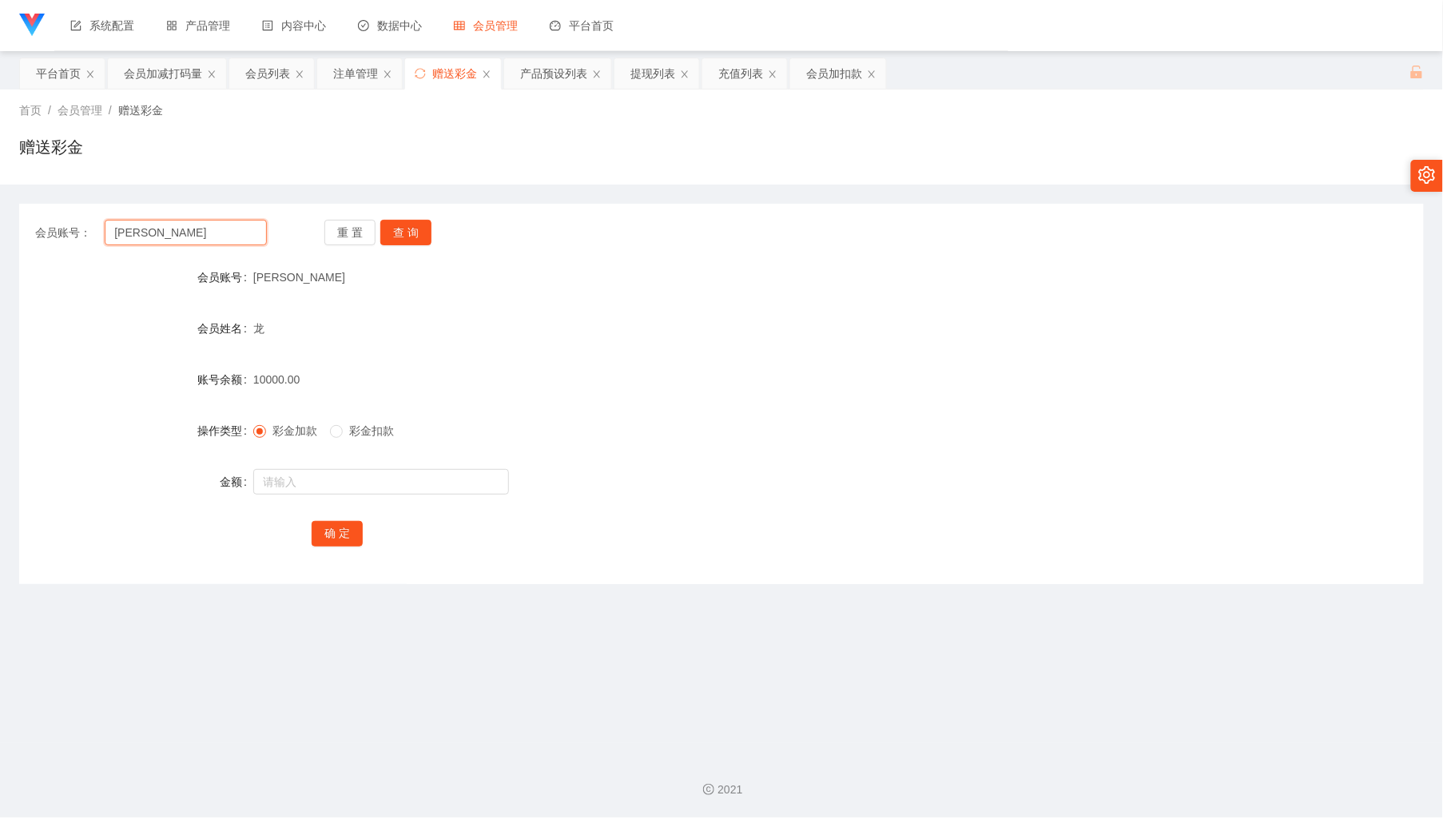
click at [256, 227] on input "[PERSON_NAME]" at bounding box center [185, 233] width 161 height 26
click at [419, 243] on button "查 询" at bounding box center [405, 233] width 51 height 26
click at [378, 470] on input "text" at bounding box center [381, 482] width 256 height 26
click at [196, 232] on input "[PERSON_NAME]" at bounding box center [185, 233] width 161 height 26
paste input "LAWLEE"
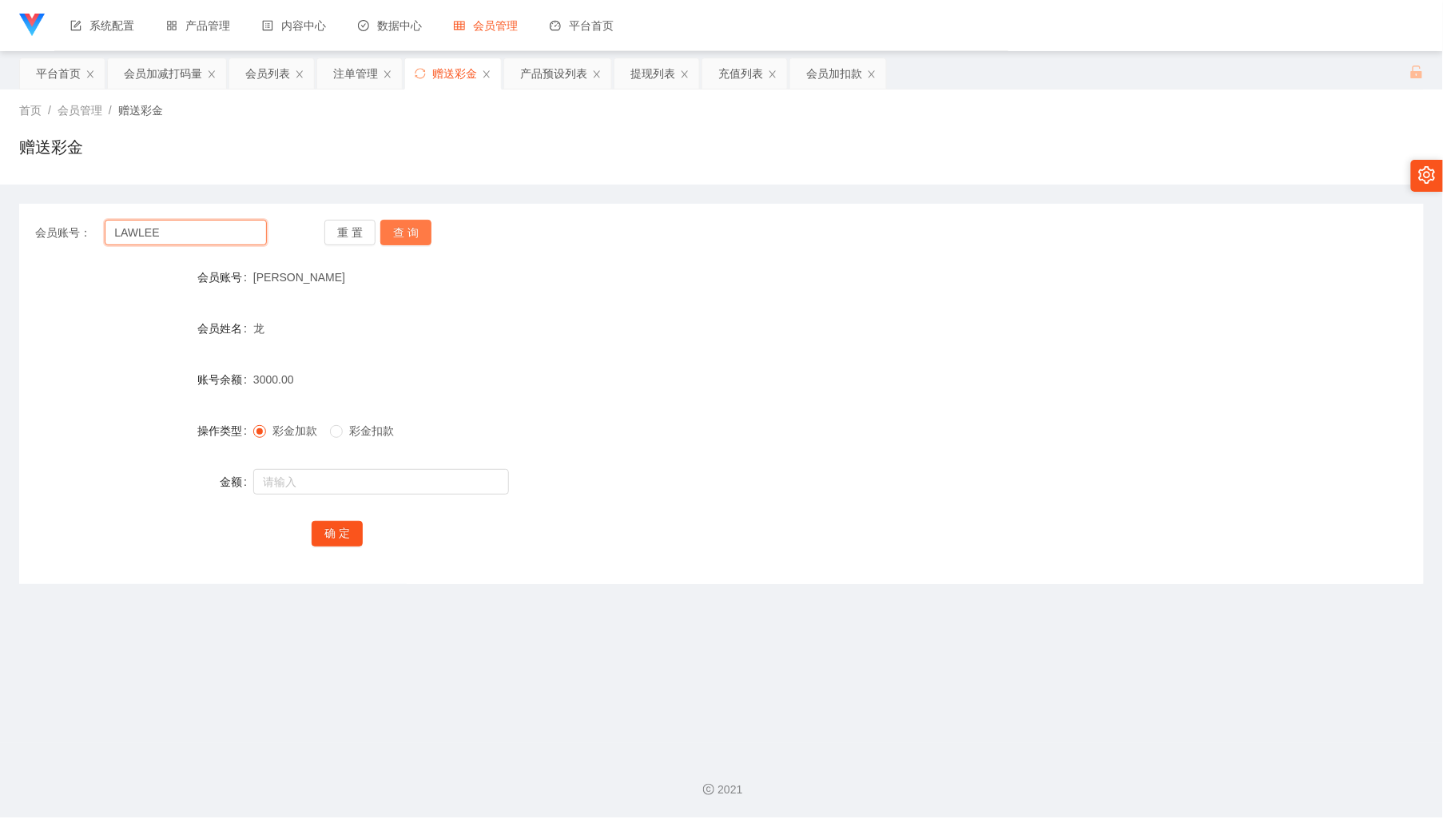
type input "LAWLEE"
click at [420, 234] on button "查 询" at bounding box center [405, 233] width 51 height 26
